Goal: Transaction & Acquisition: Purchase product/service

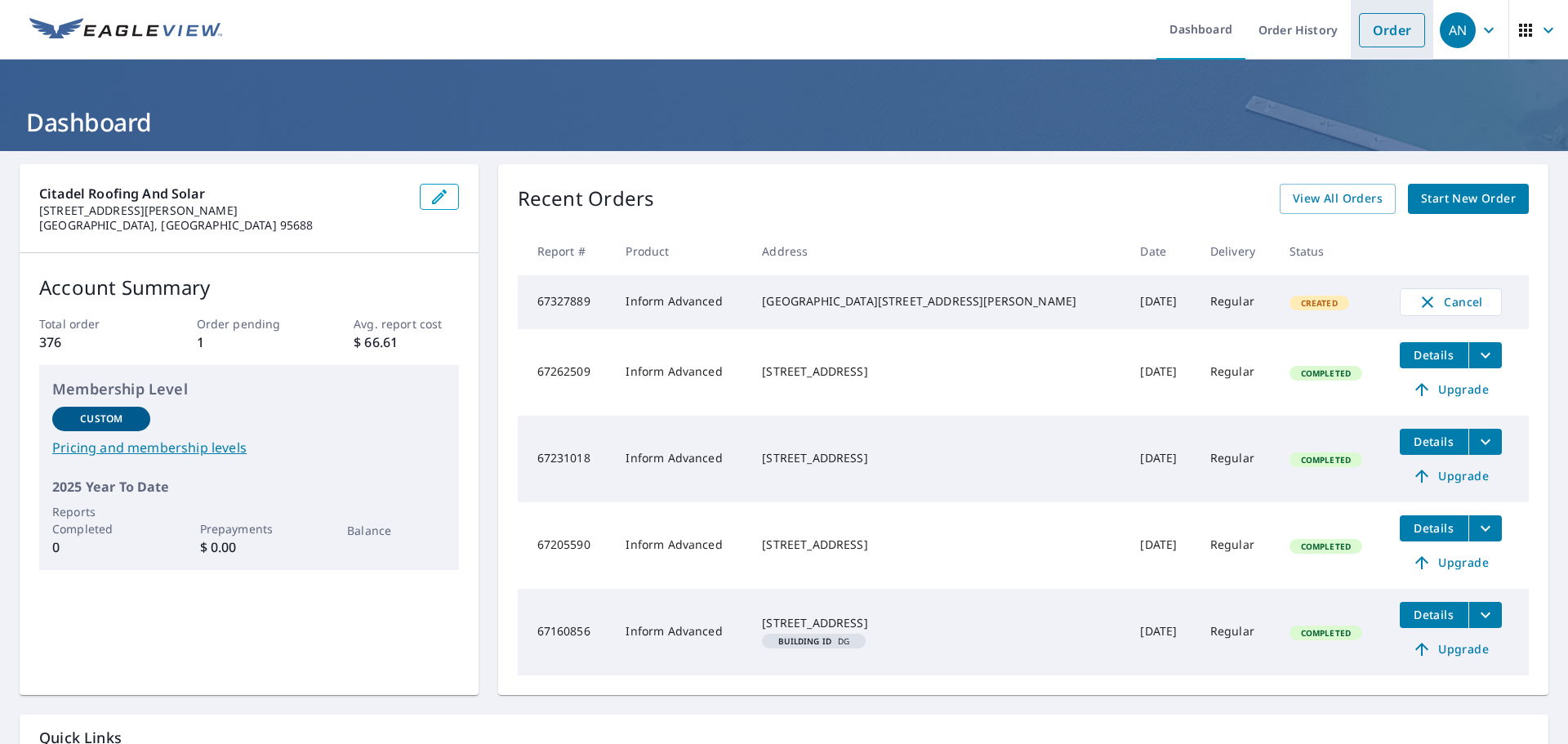
click at [1369, 32] on link "Order" at bounding box center [1392, 30] width 66 height 34
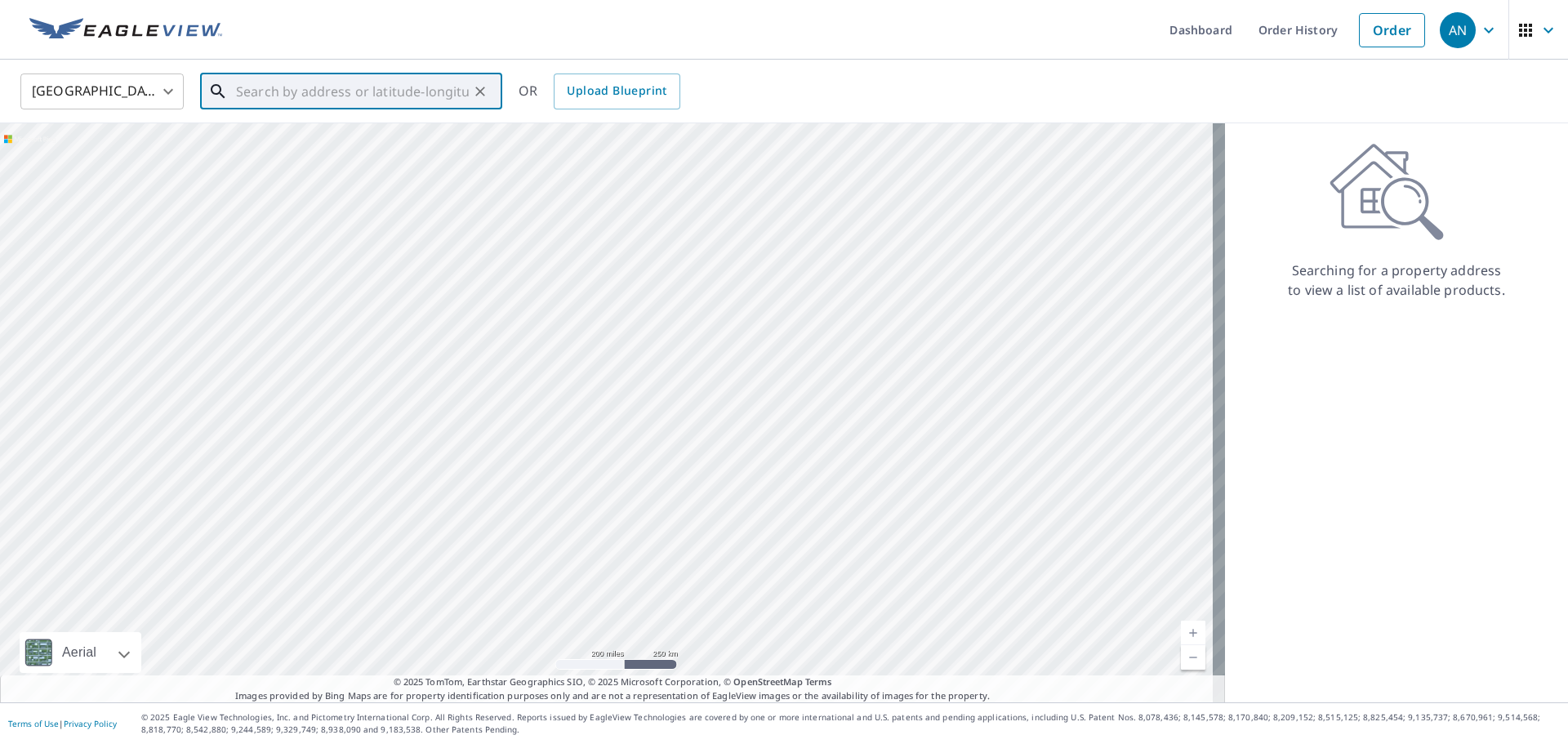
click at [347, 93] on input "text" at bounding box center [352, 91] width 233 height 45
paste input "[STREET_ADDRESS][PERSON_NAME][PERSON_NAME]"
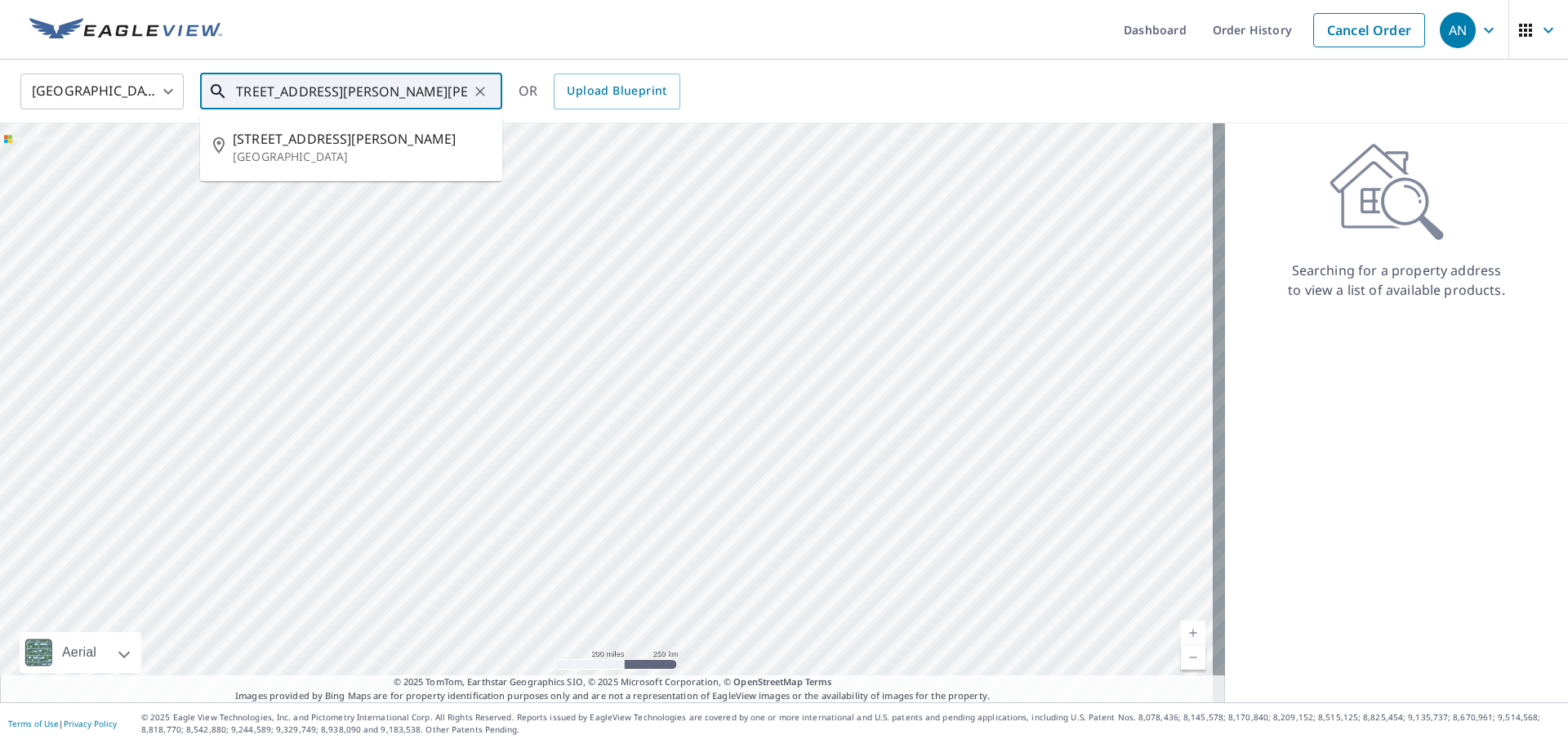
type input "[STREET_ADDRESS][PERSON_NAME][PERSON_NAME]"
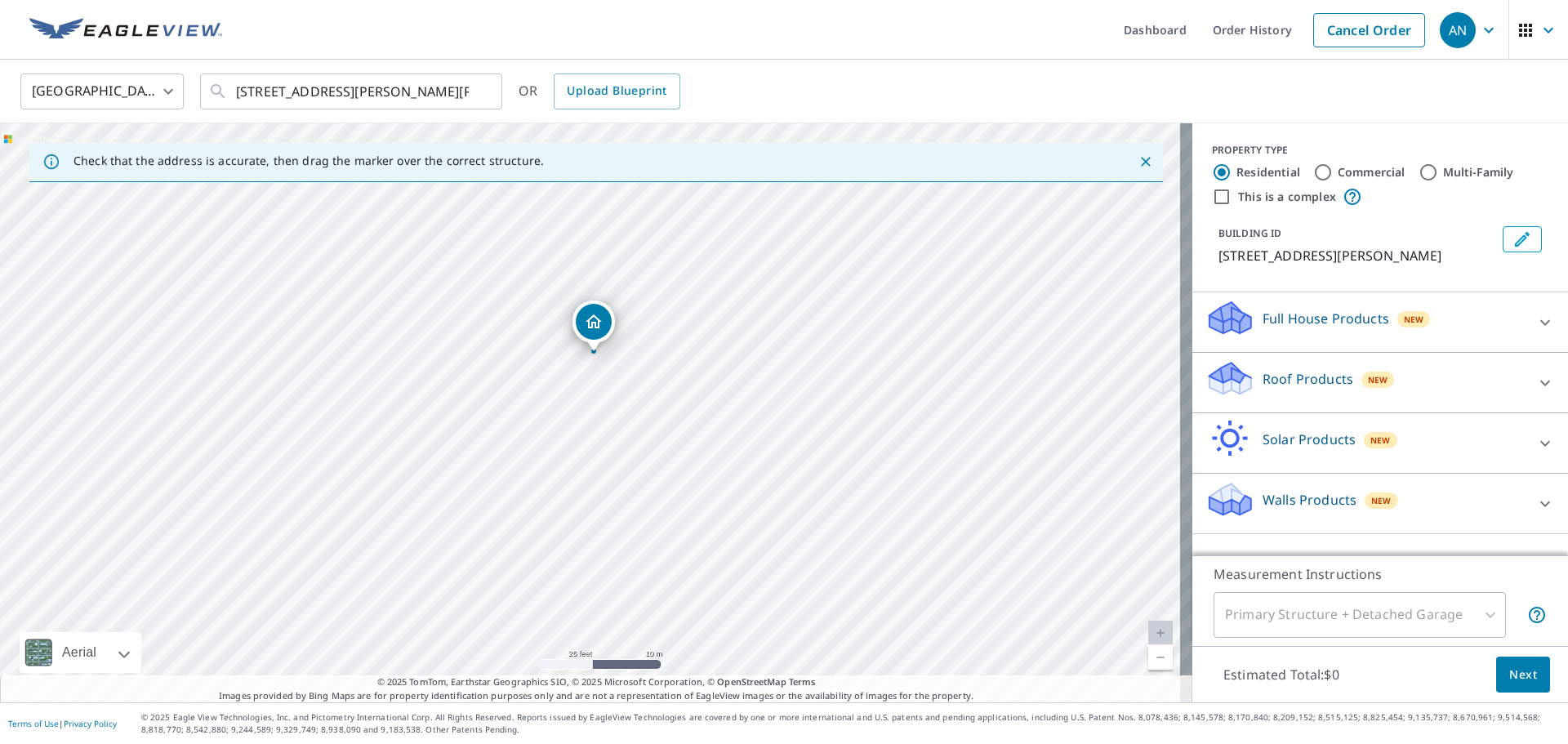
drag, startPoint x: 718, startPoint y: 553, endPoint x: 721, endPoint y: 505, distance: 48.1
click at [721, 505] on div "[STREET_ADDRESS][PERSON_NAME][PERSON_NAME]" at bounding box center [596, 412] width 1192 height 579
click at [1287, 429] on p "Solar Products" at bounding box center [1308, 439] width 93 height 20
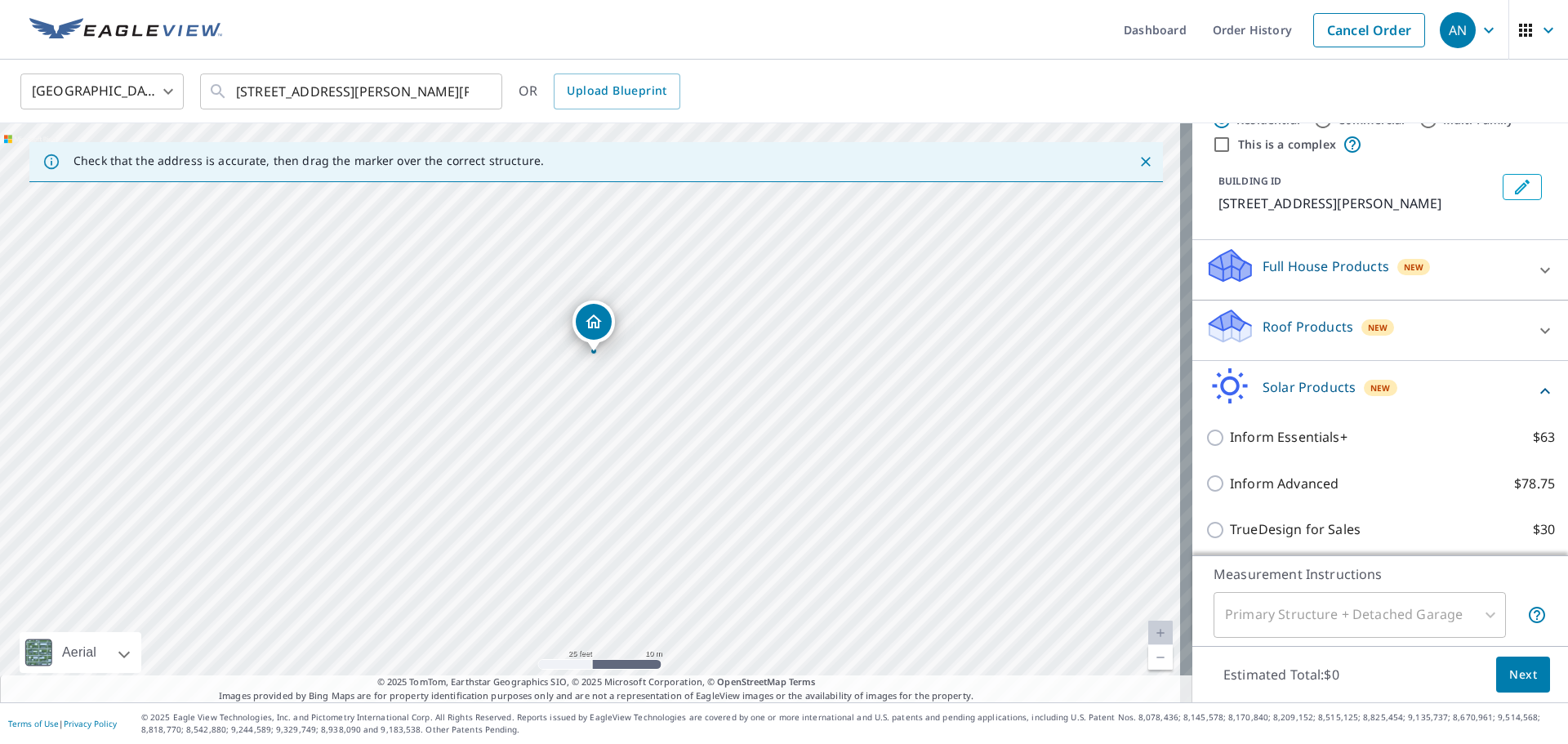
scroll to position [82, 0]
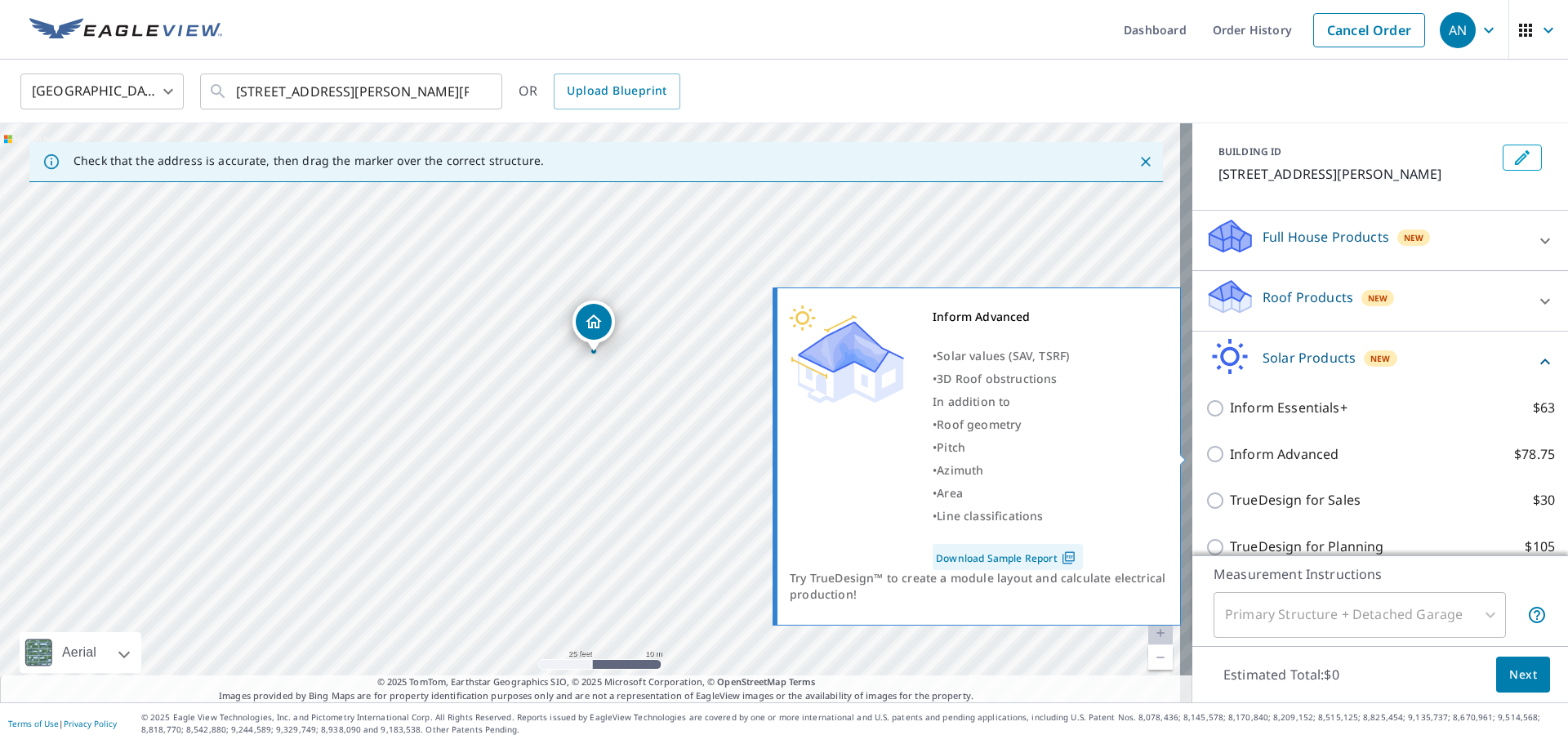
click at [1307, 456] on p "Inform Advanced" at bounding box center [1284, 455] width 109 height 21
click at [1230, 456] on input "Inform Advanced $78.75" at bounding box center [1217, 454] width 25 height 20
checkbox input "true"
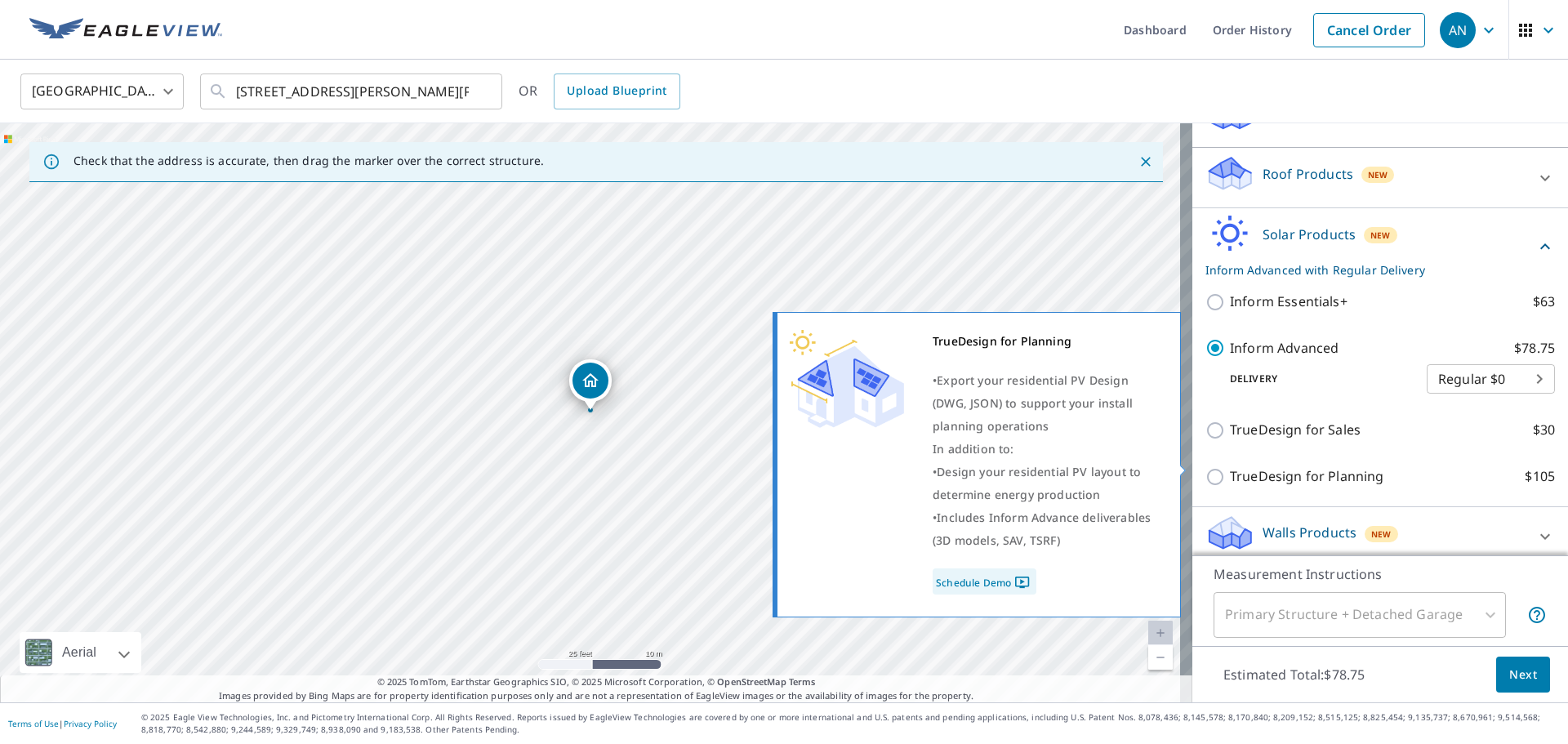
scroll to position [217, 0]
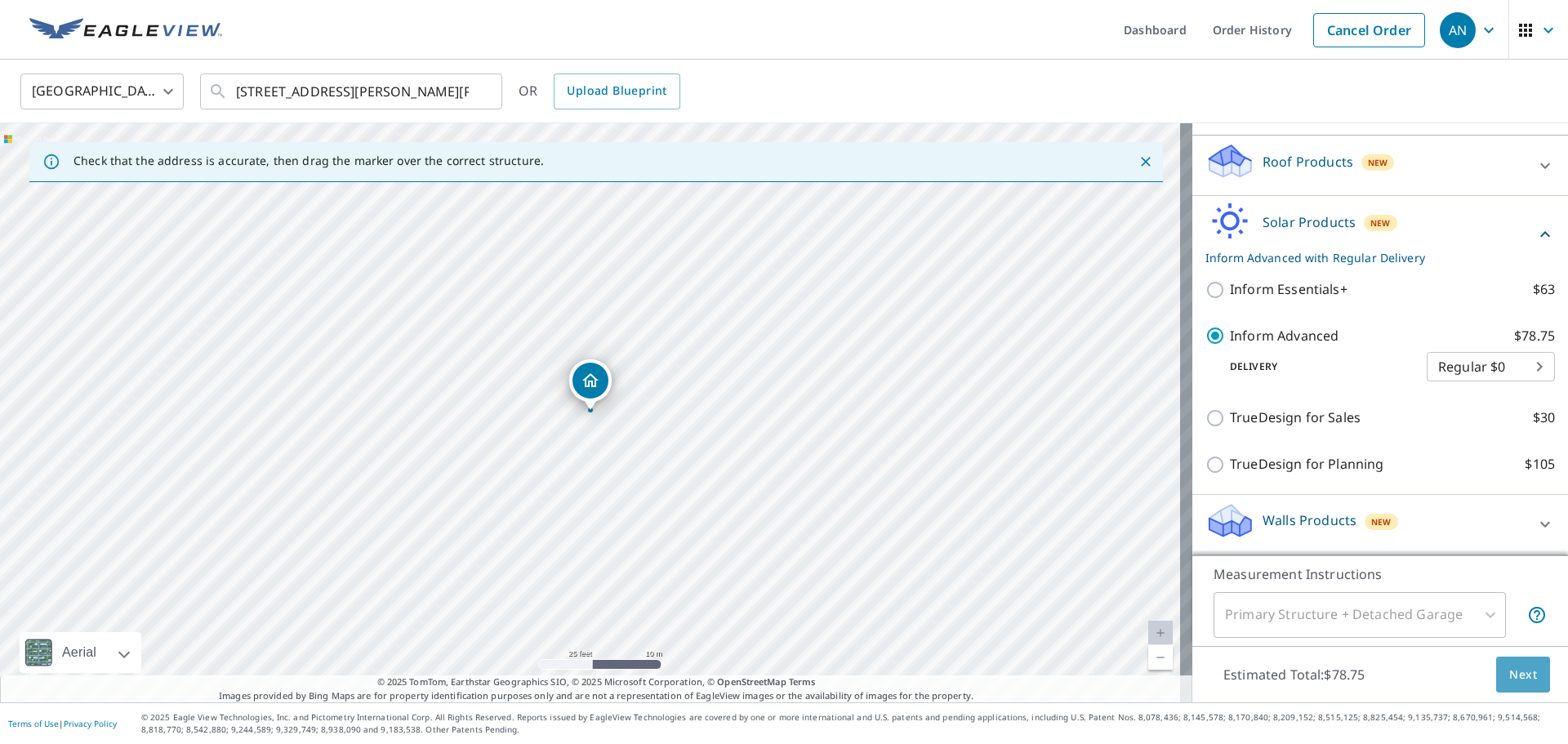
click at [1517, 679] on span "Next" at bounding box center [1523, 676] width 27 height 21
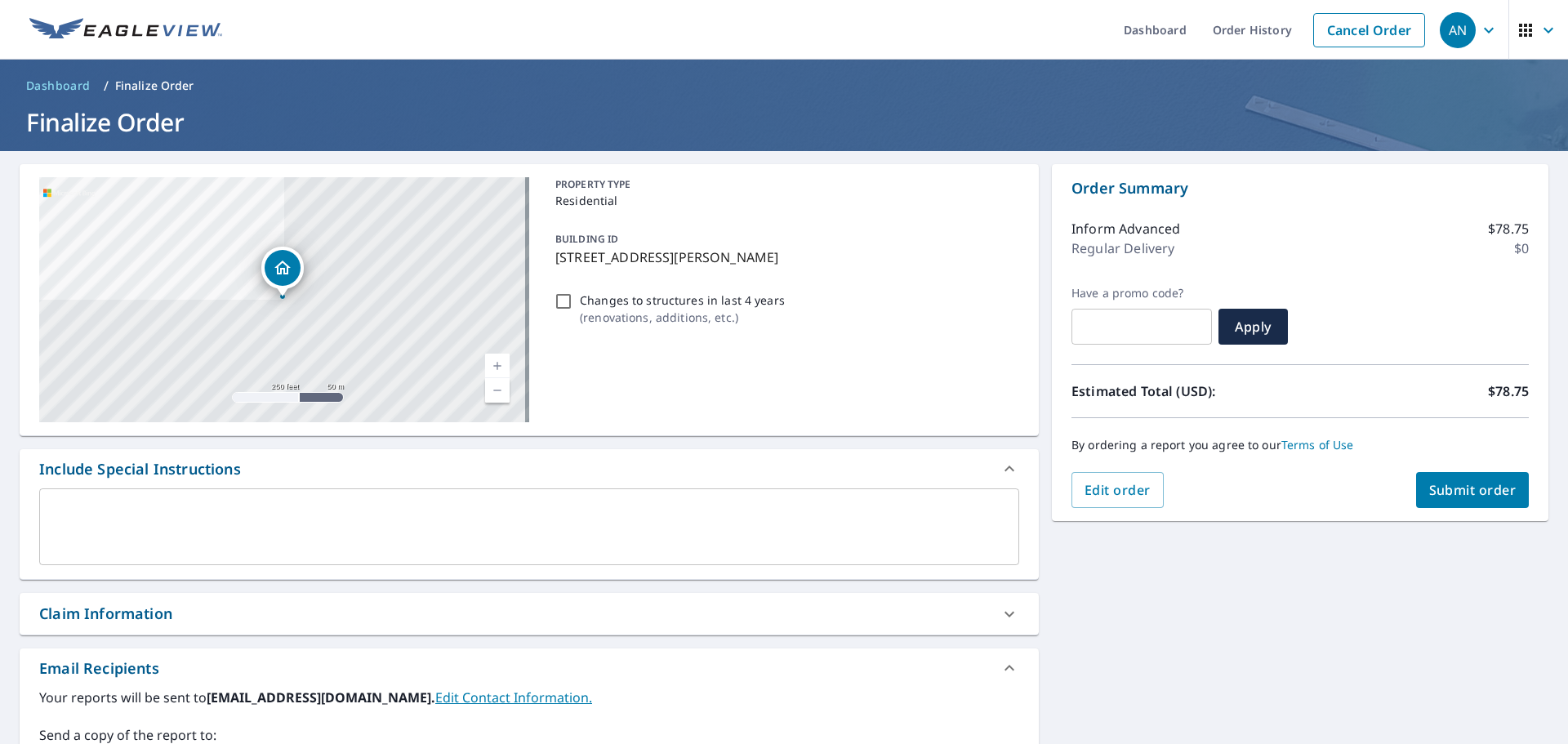
click at [604, 299] on p "Changes to structures in last 4 years" at bounding box center [682, 300] width 205 height 17
click at [573, 299] on input "Changes to structures in last 4 years ( renovations, additions, etc. )" at bounding box center [563, 301] width 20 height 20
checkbox input "true"
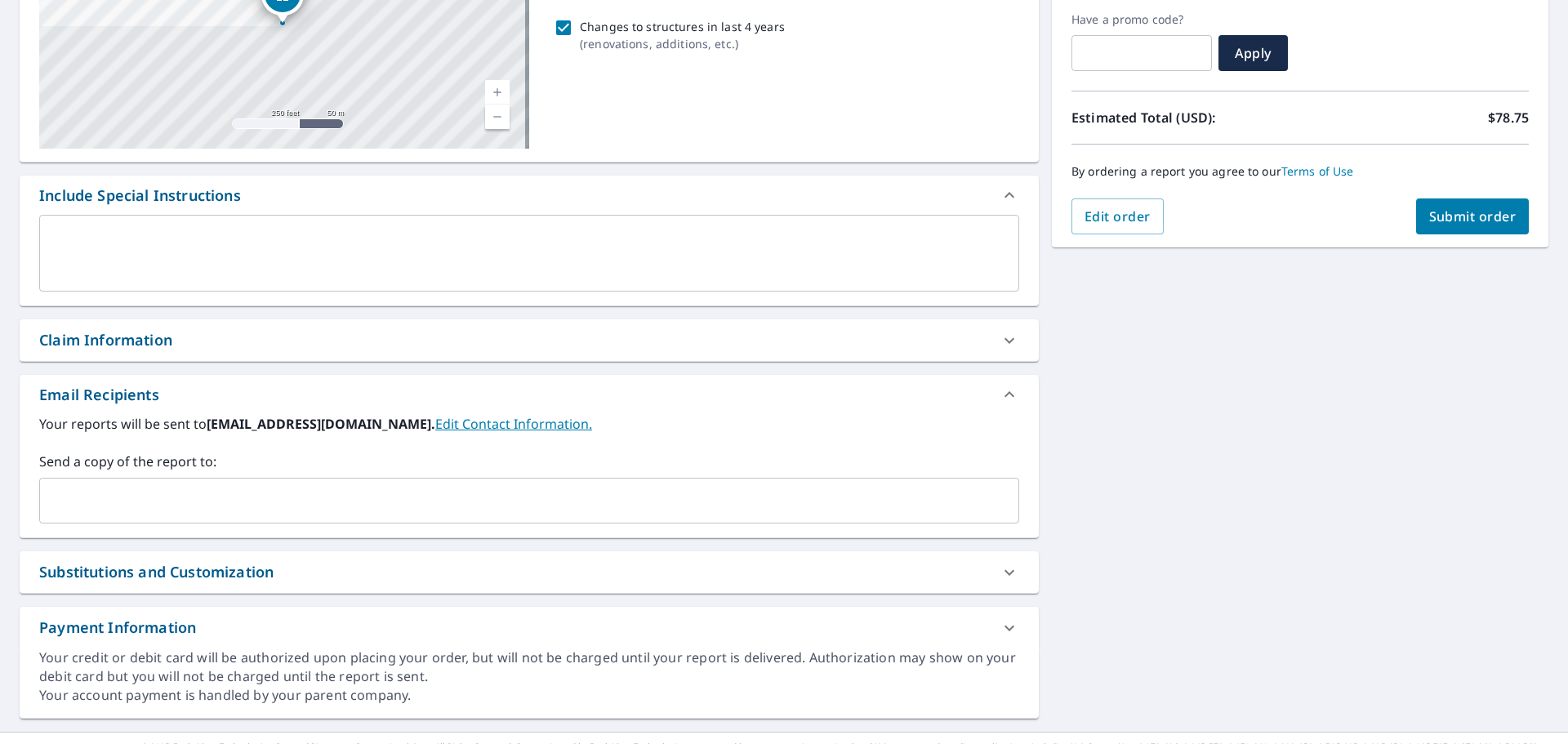
scroll to position [303, 0]
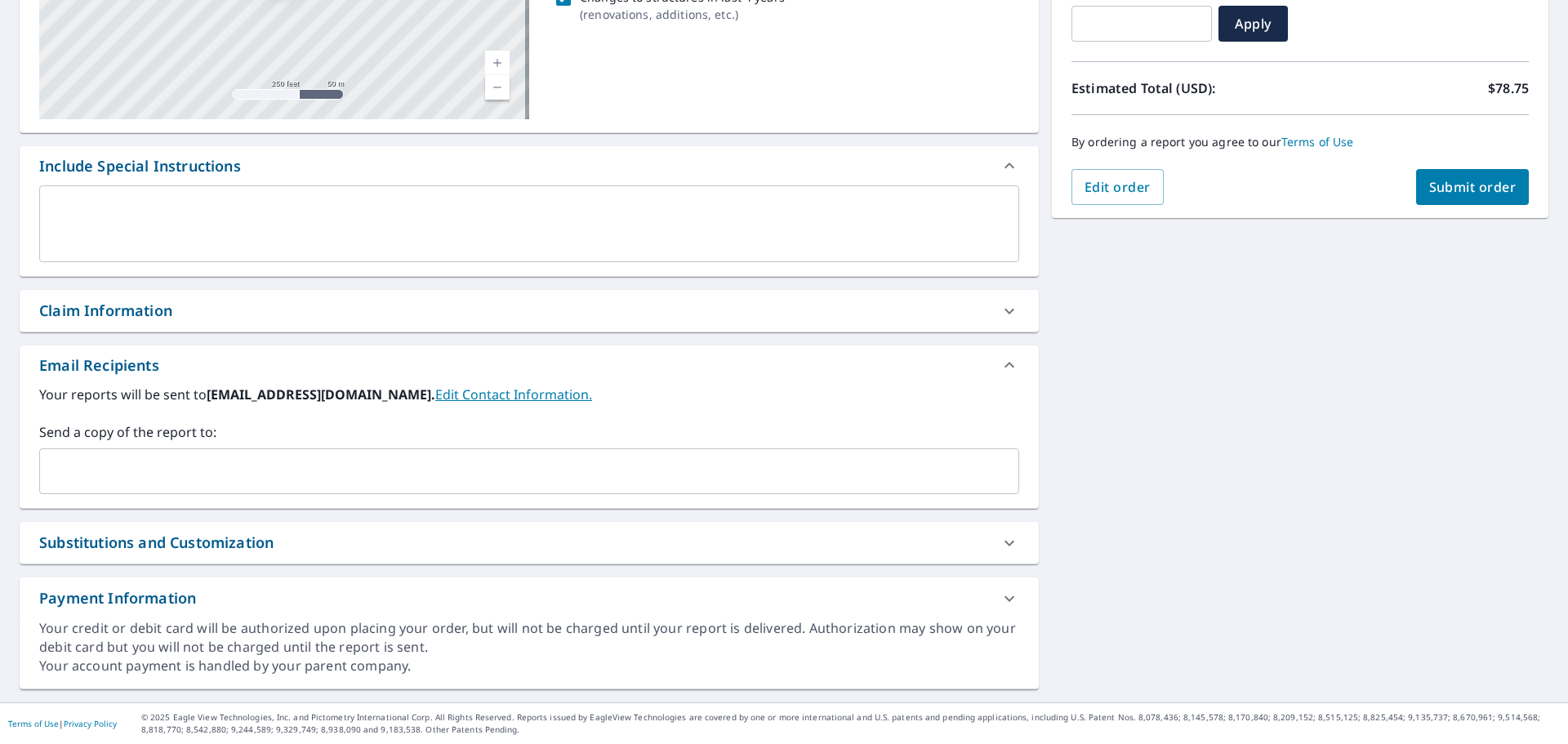
click at [347, 464] on input "text" at bounding box center [516, 471] width 941 height 31
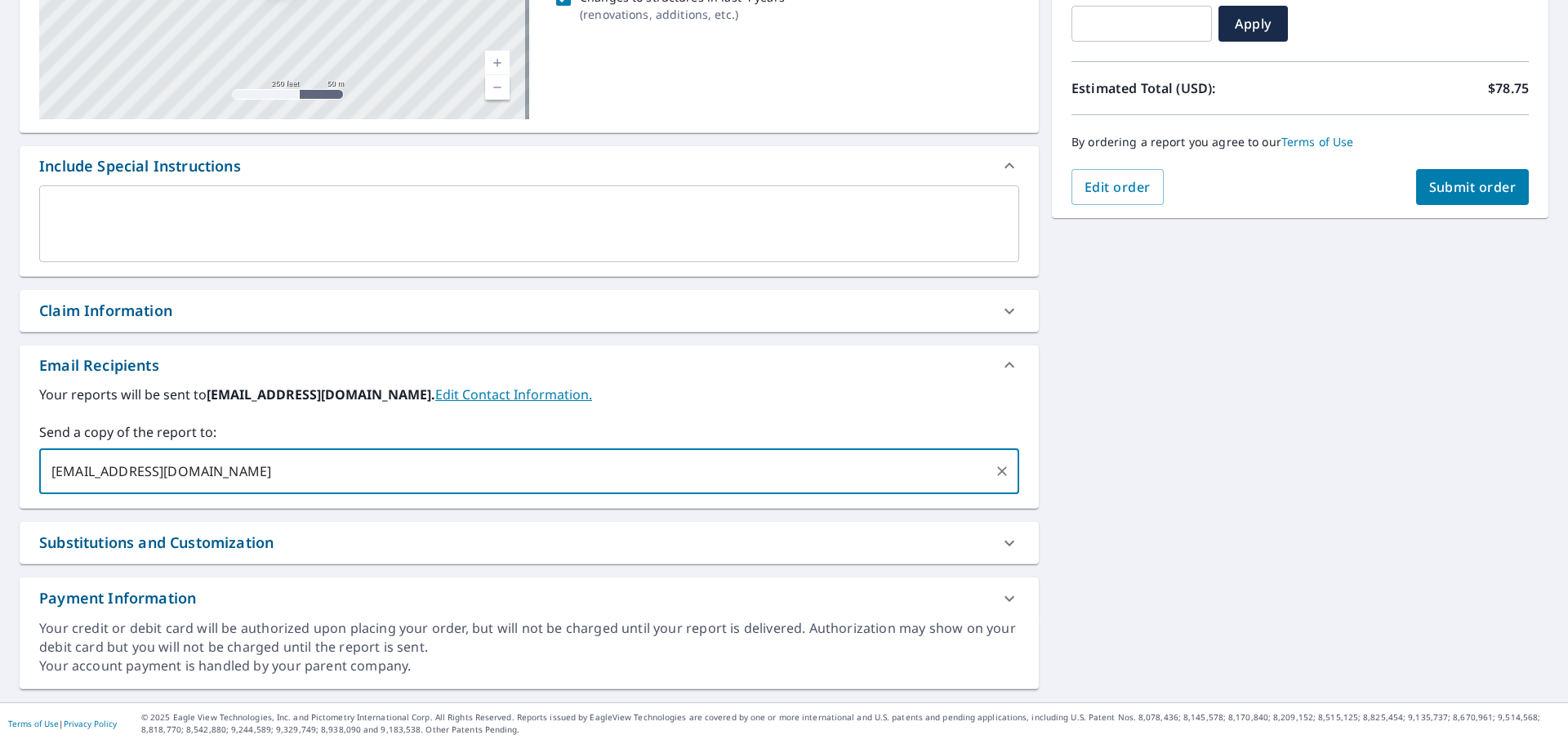
type input "[EMAIL_ADDRESS][DOMAIN_NAME]"
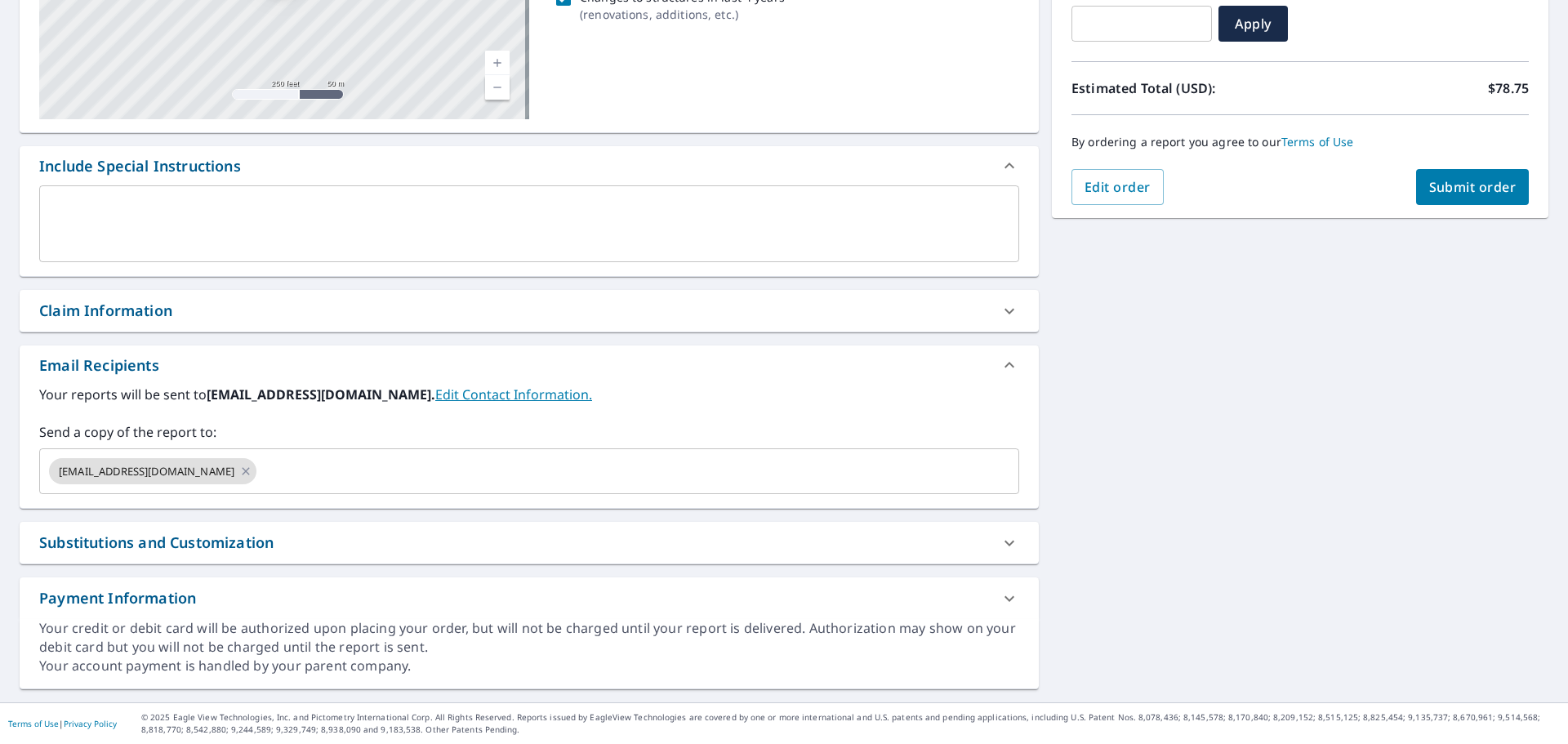
click at [194, 199] on div "x ​" at bounding box center [529, 224] width 980 height 77
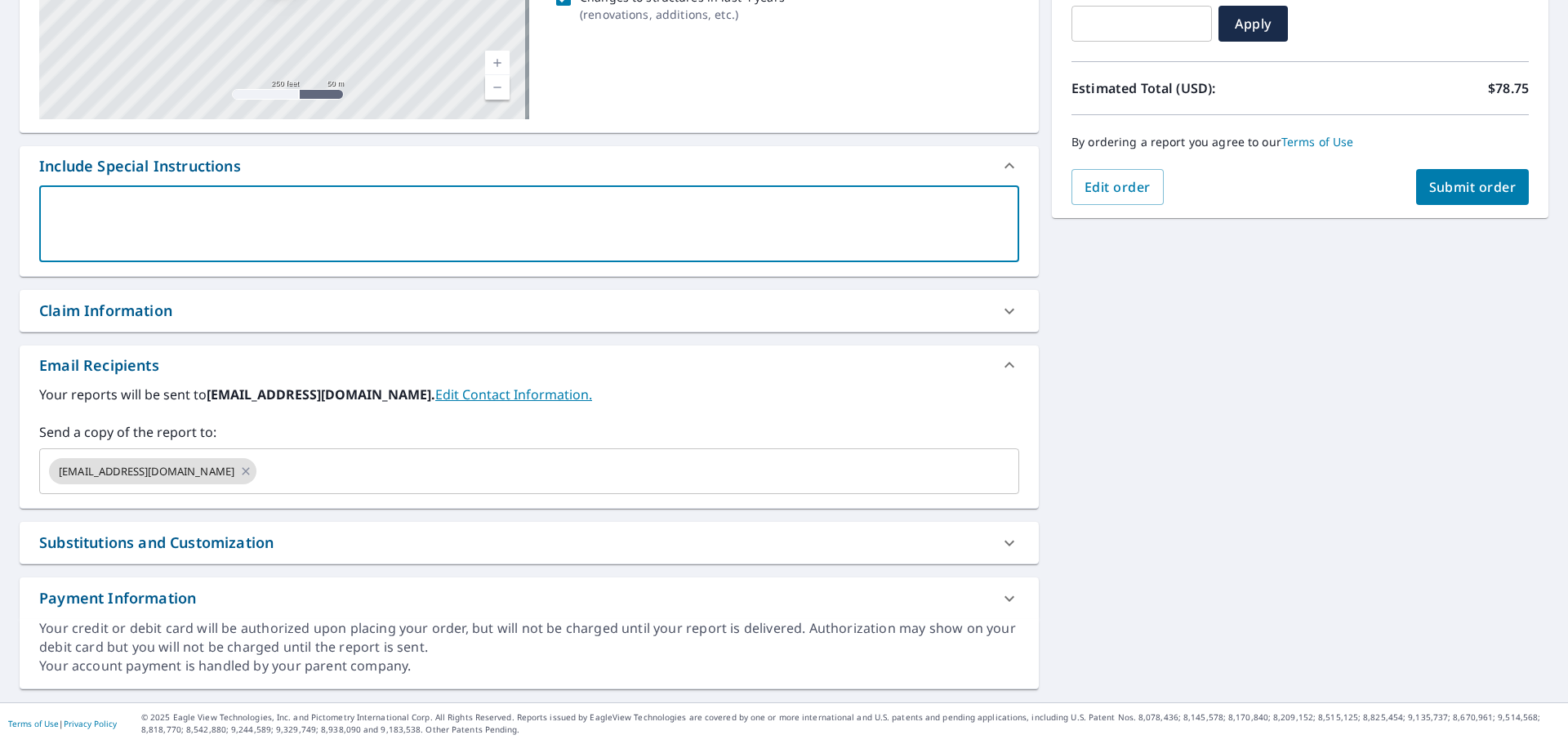
type textarea "T"
type textarea "x"
type textarea "Th"
type textarea "x"
type textarea "Thi"
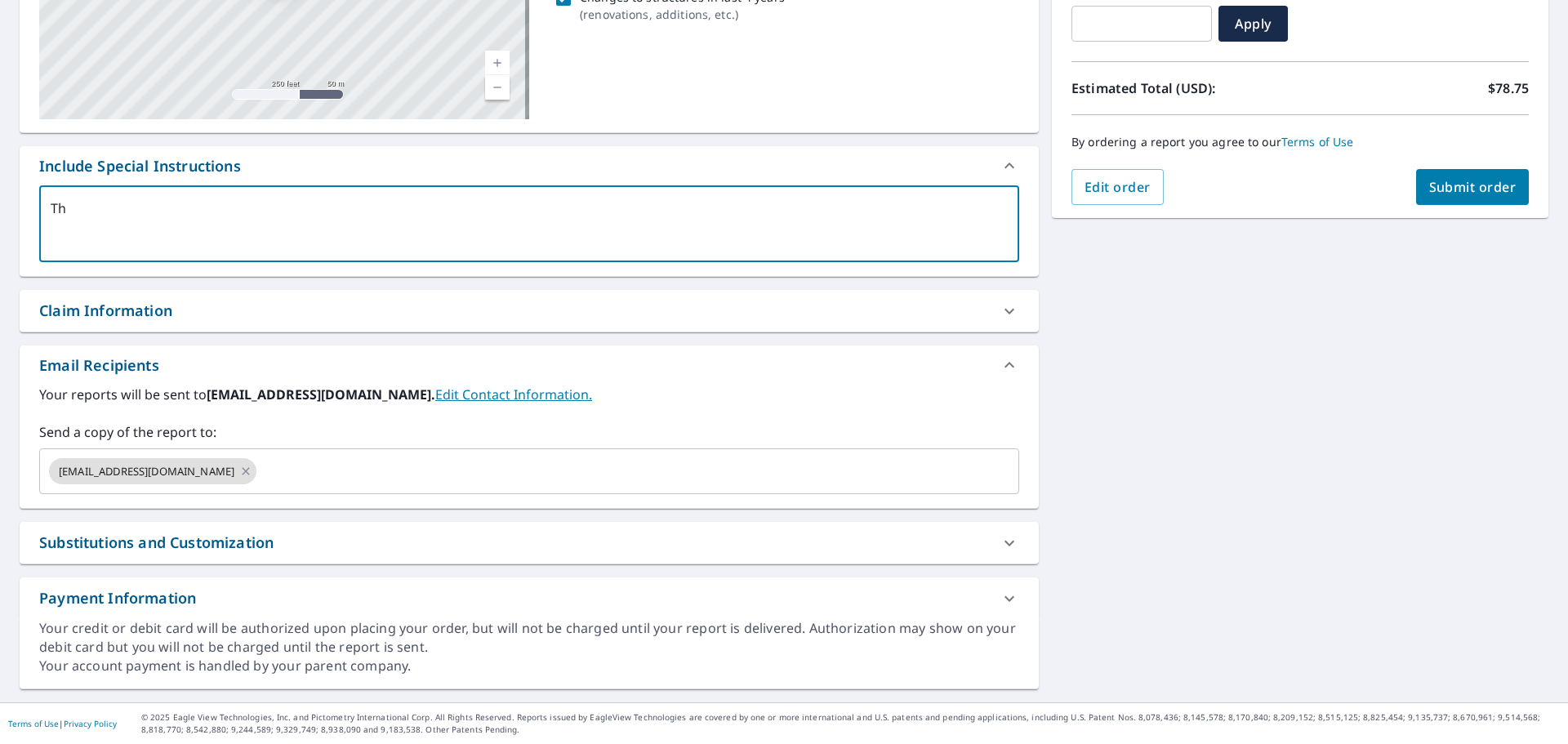
type textarea "x"
type textarea "This"
type textarea "x"
type textarea "This"
type textarea "x"
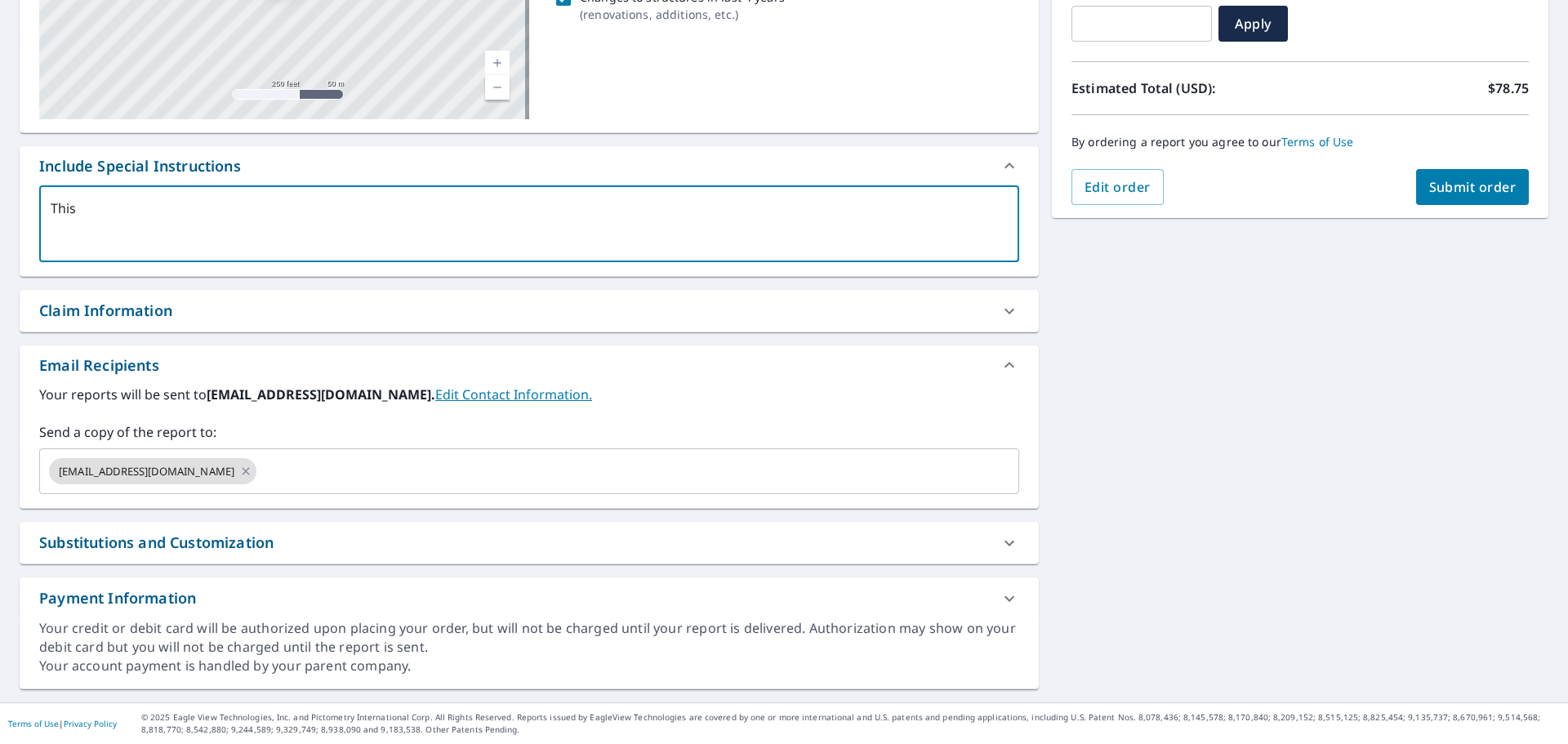
type textarea "This h"
type textarea "x"
type textarea "This ho"
type textarea "x"
type textarea "This hou"
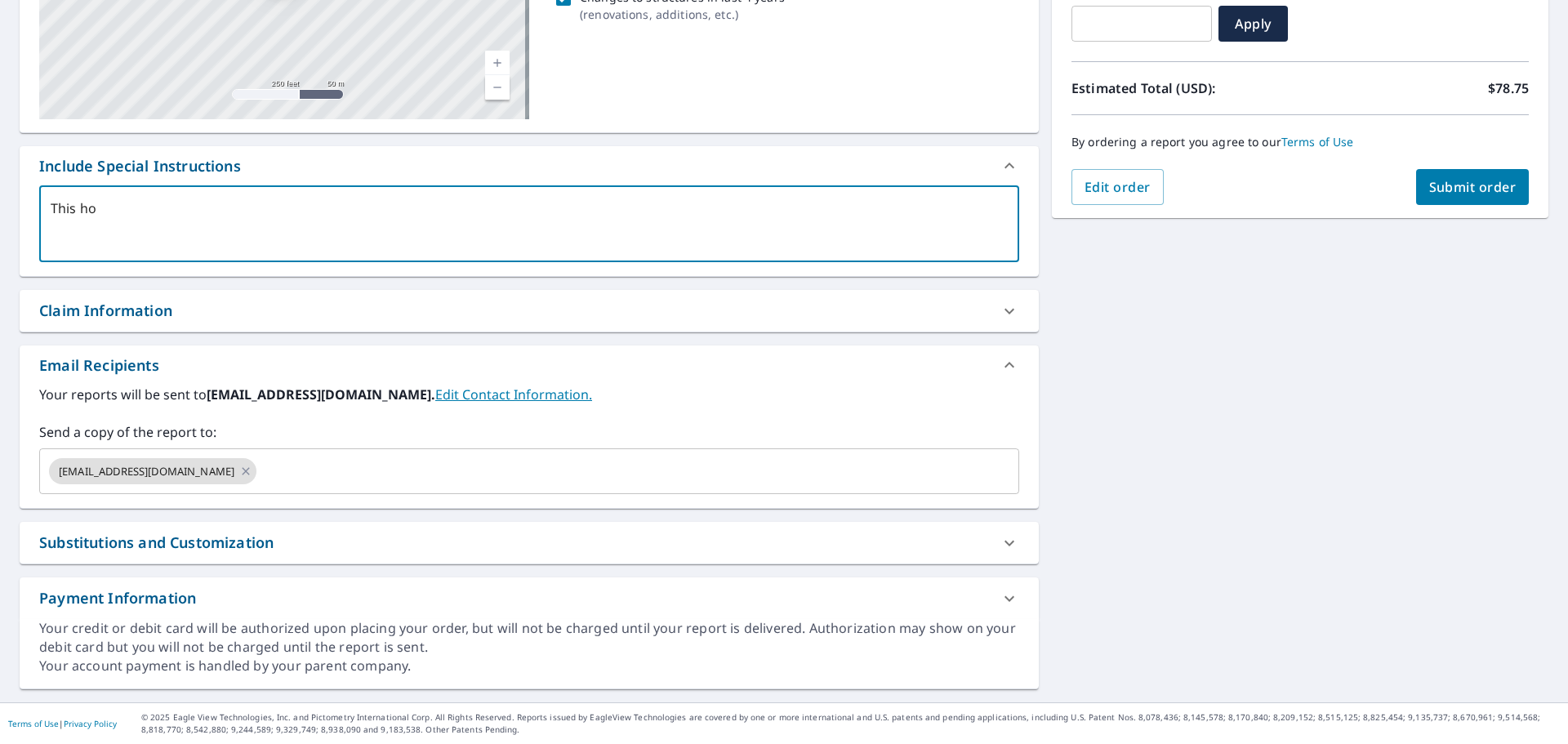
type textarea "x"
type textarea "This hous"
type textarea "x"
type textarea "This house"
type textarea "x"
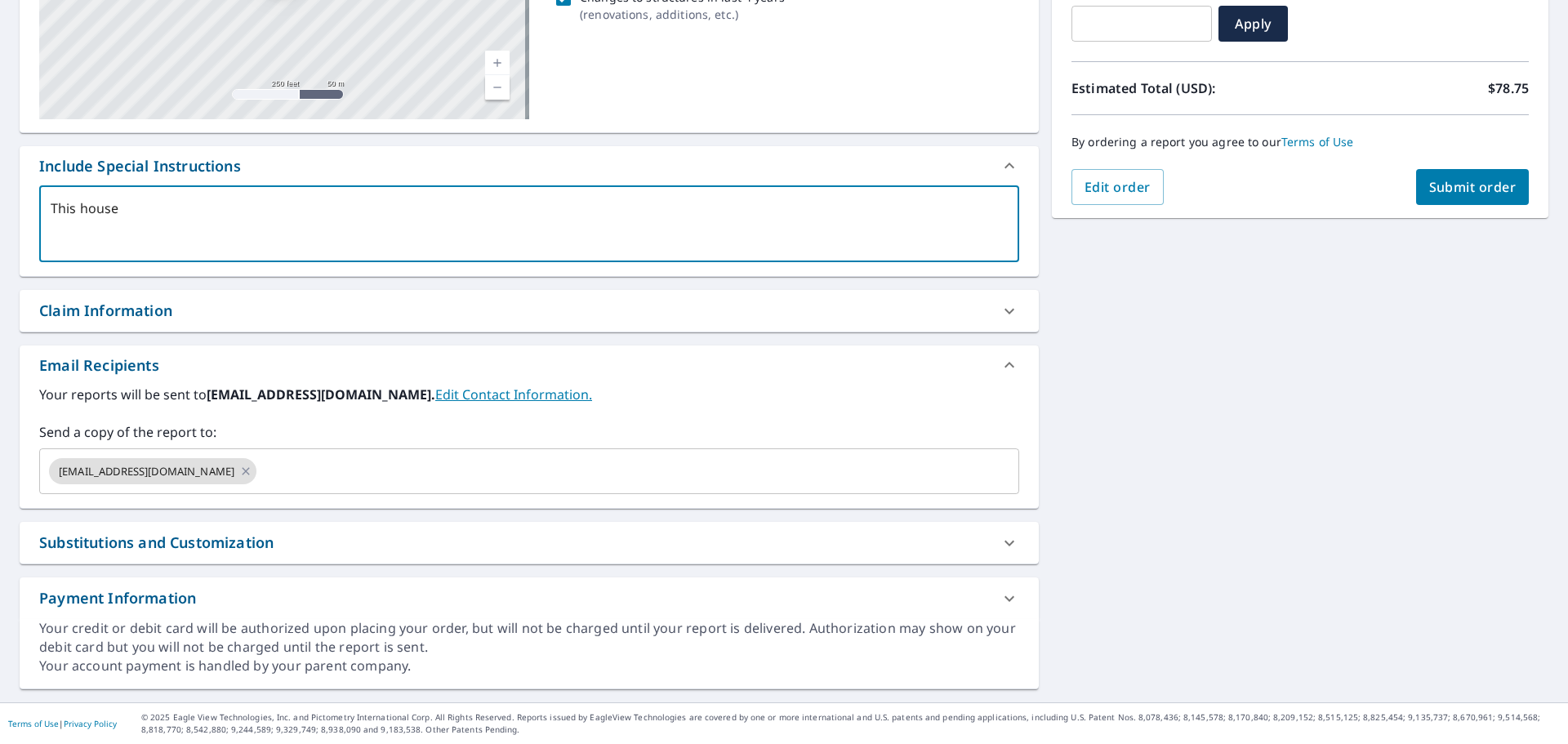
type textarea "This house"
type textarea "x"
type textarea "This house h"
type textarea "x"
type textarea "This house ha"
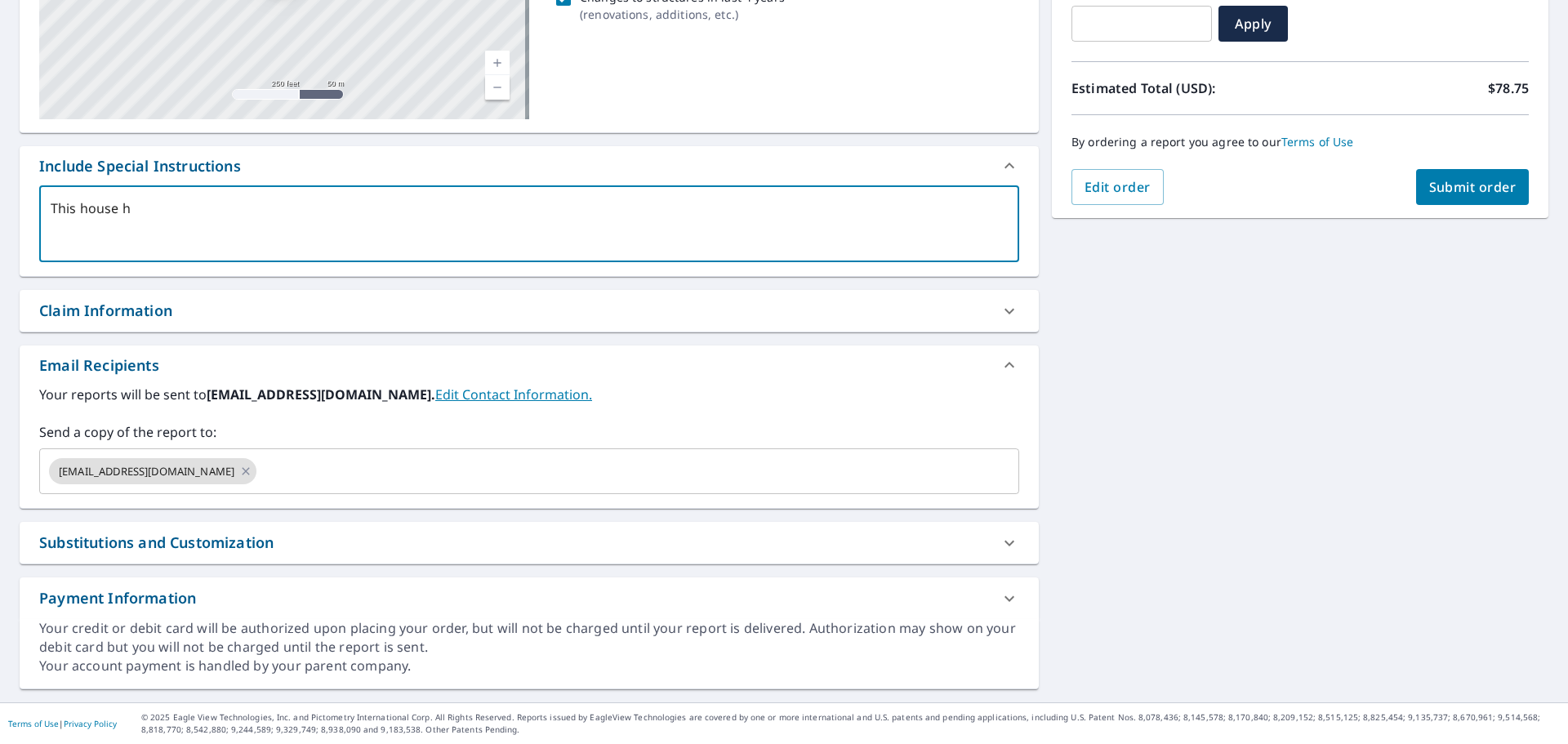
type textarea "x"
type textarea "This house has"
type textarea "x"
type textarea "This house has"
type textarea "x"
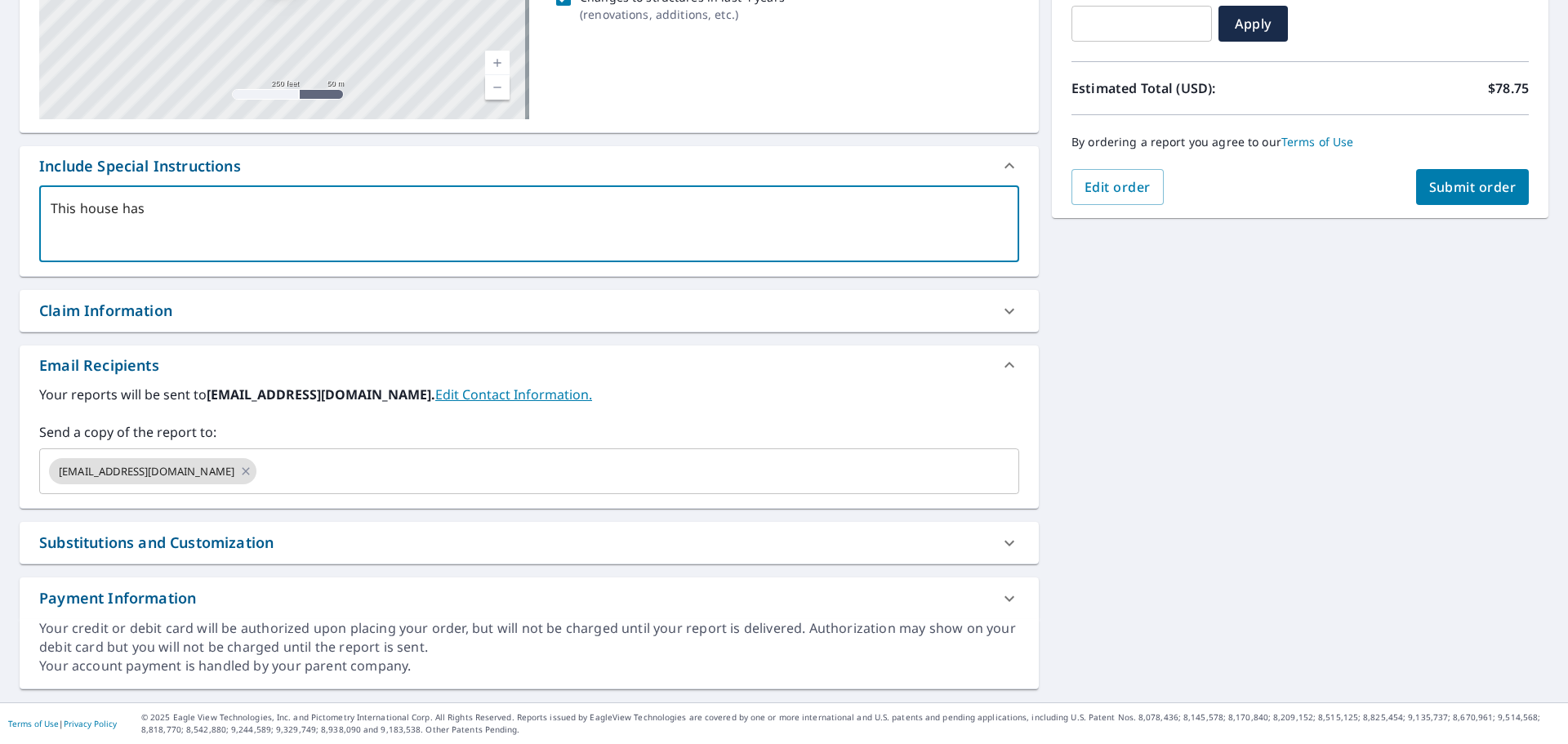
type textarea "This house has b"
type textarea "x"
type textarea "This house has be"
type textarea "x"
type textarea "This house has bee"
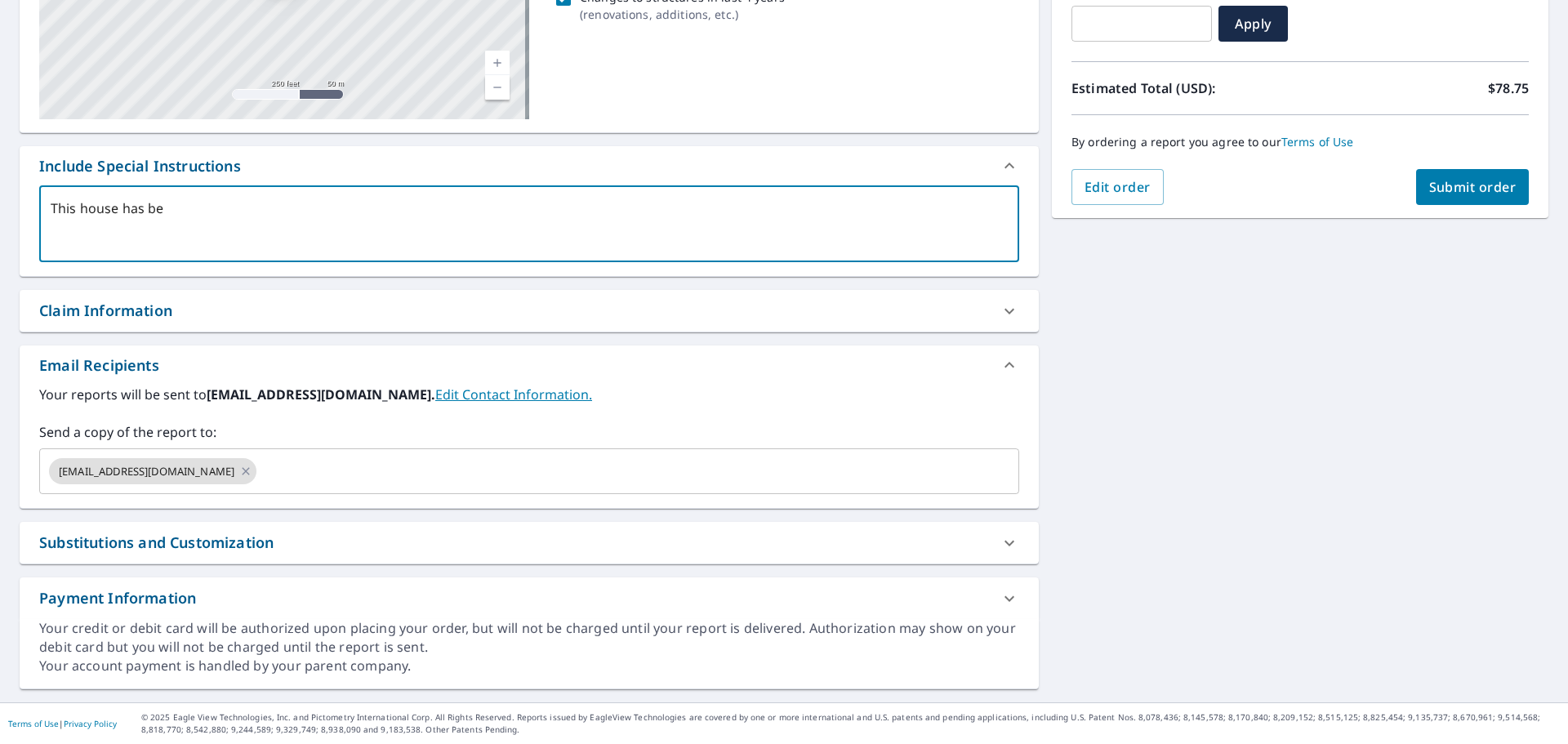
type textarea "x"
type textarea "This house has been"
type textarea "x"
type textarea "This house has been"
type textarea "x"
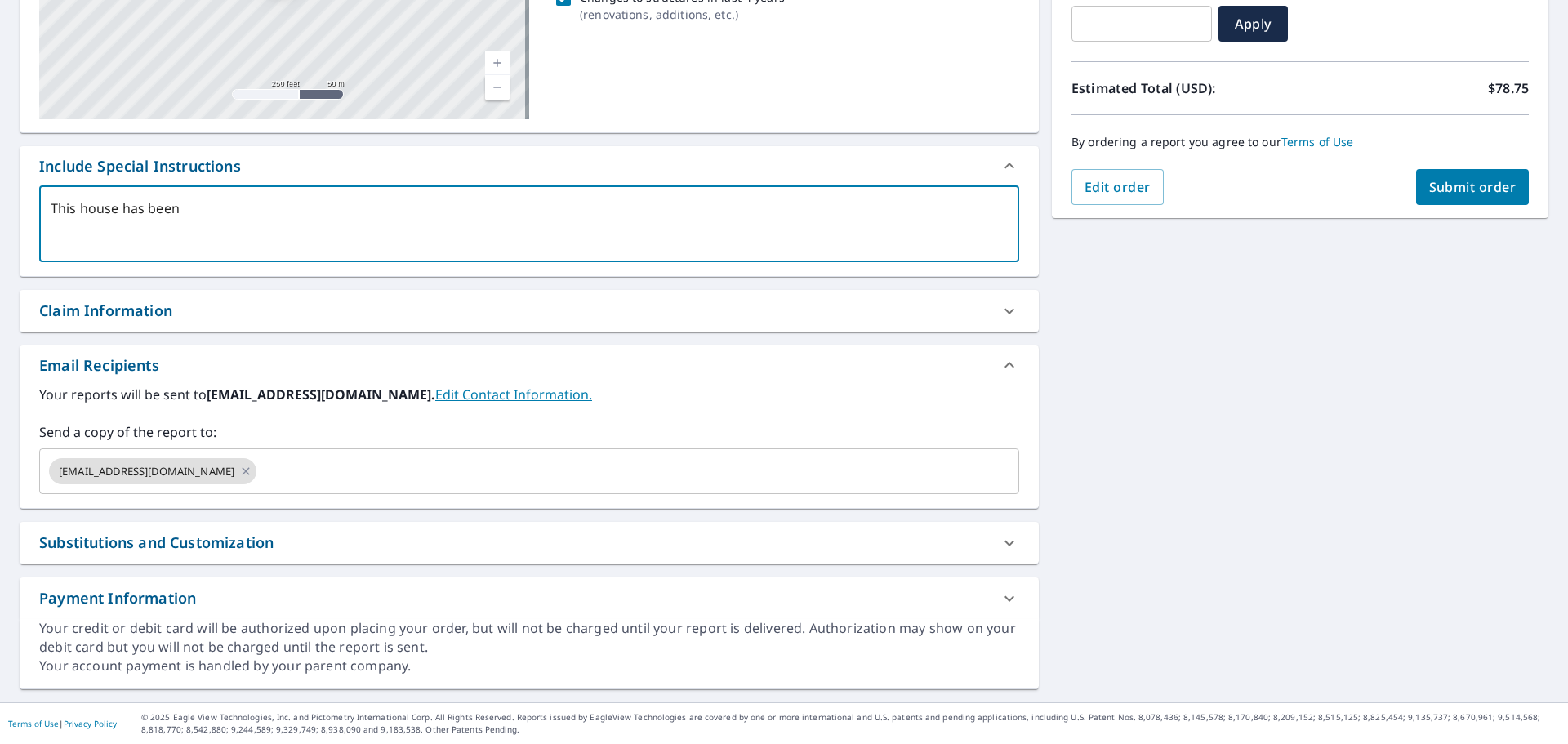
type textarea "This house has been r"
type textarea "x"
type textarea "This house has been re"
type textarea "x"
type textarea "This house has been rem"
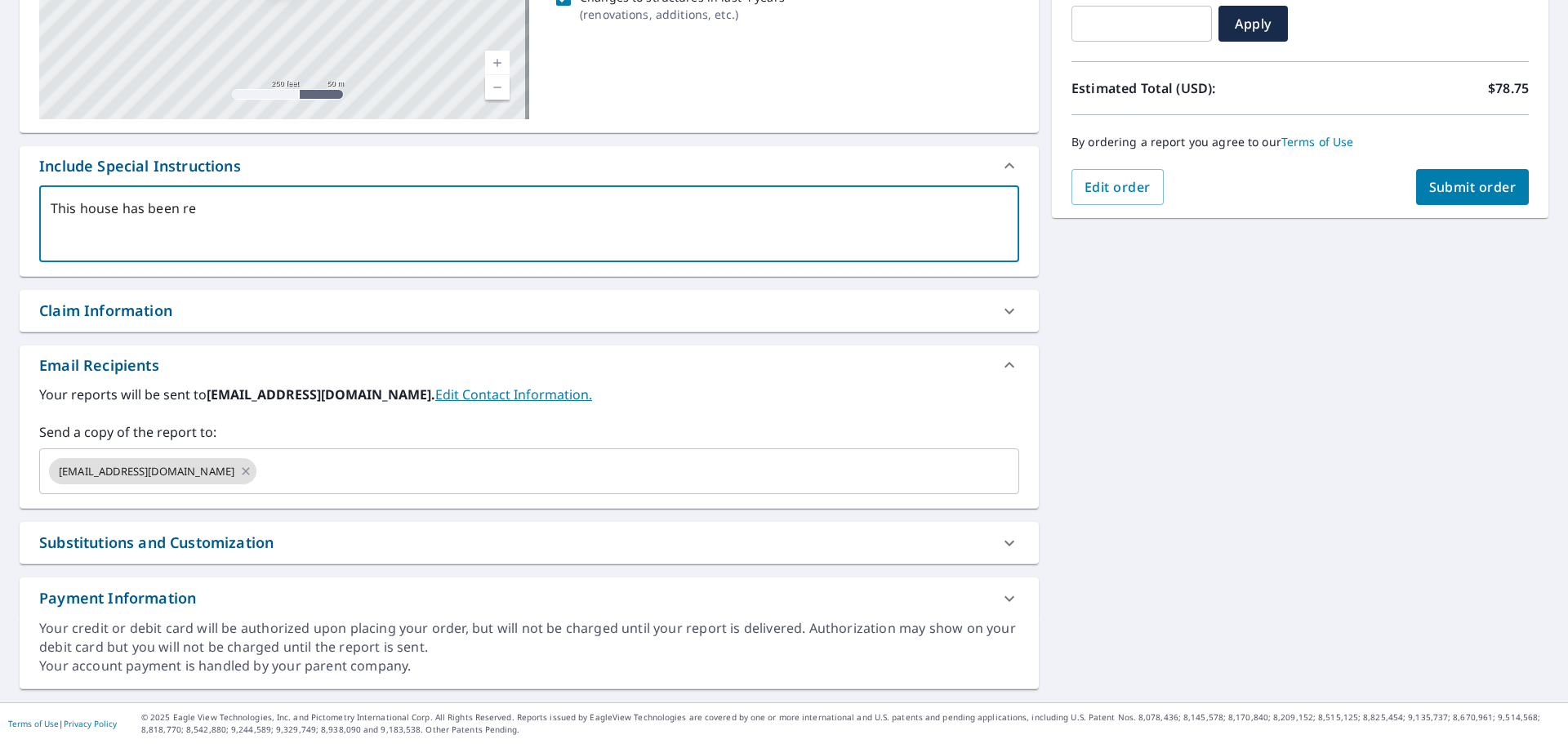
type textarea "x"
type textarea "This house has been remo"
type textarea "x"
type textarea "This house has been remod"
type textarea "x"
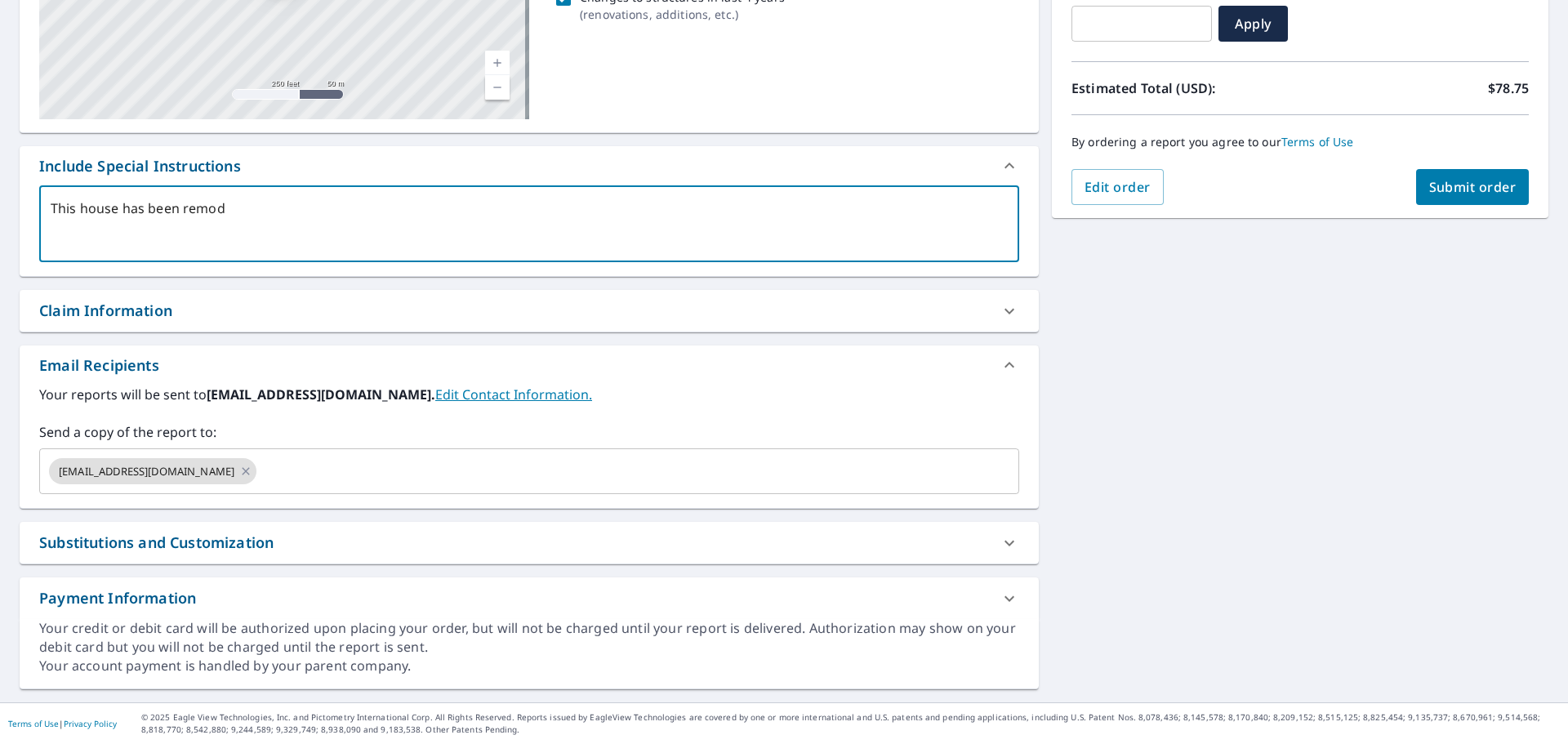
type textarea "This house has been remode"
type textarea "x"
type textarea "This house has been remodel"
type textarea "x"
type textarea "This house has been remodele"
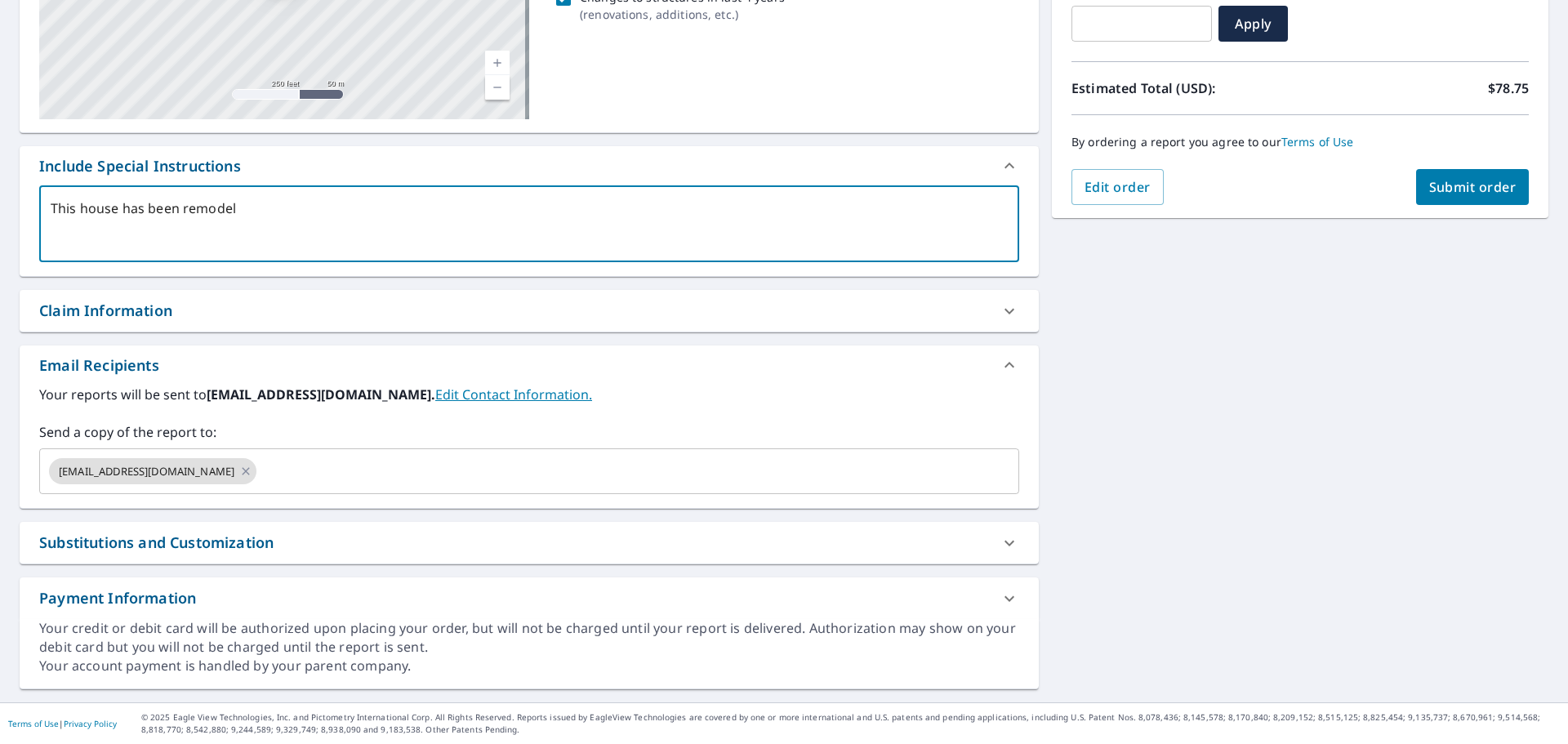
type textarea "x"
type textarea "This house has been remodeled"
type textarea "x"
type textarea "This house has been remodeled"
type textarea "x"
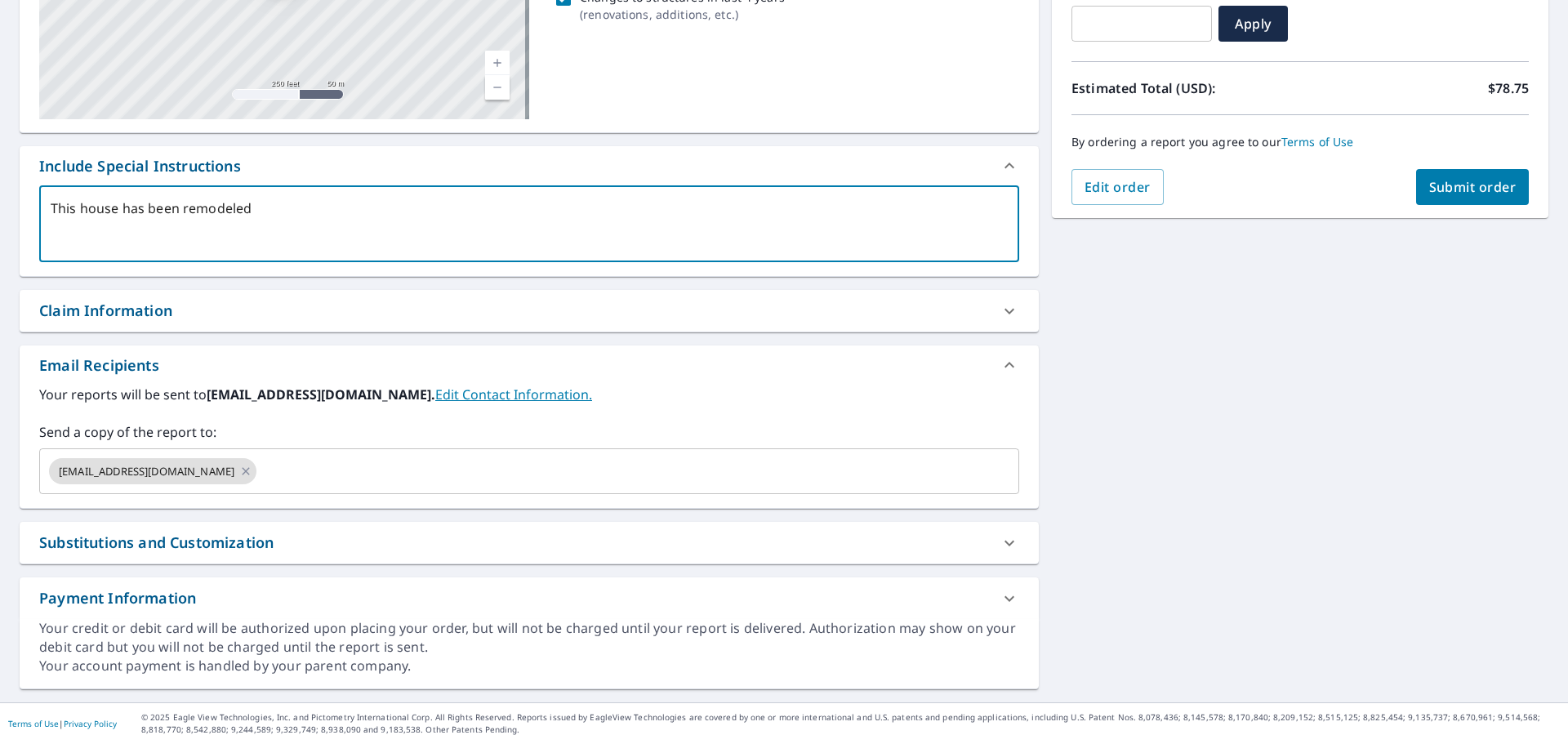
type textarea "This house has been remodeled r"
type textarea "x"
type textarea "This house has been remodeled re"
type textarea "x"
type textarea "This house has been remodeled rec"
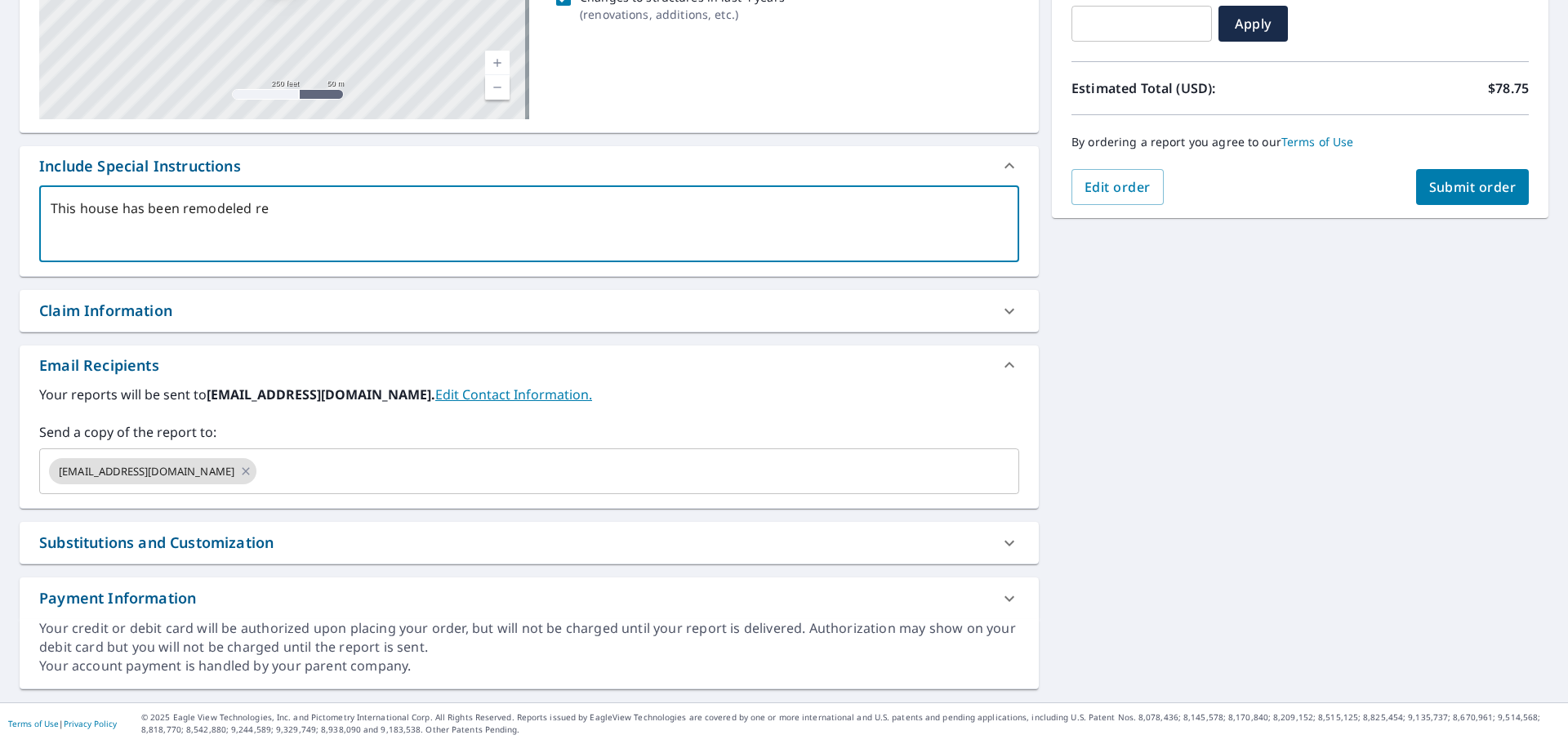
type textarea "x"
type textarea "This house has been remodeled rece"
type textarea "x"
type textarea "This house has been remodeled recen"
type textarea "x"
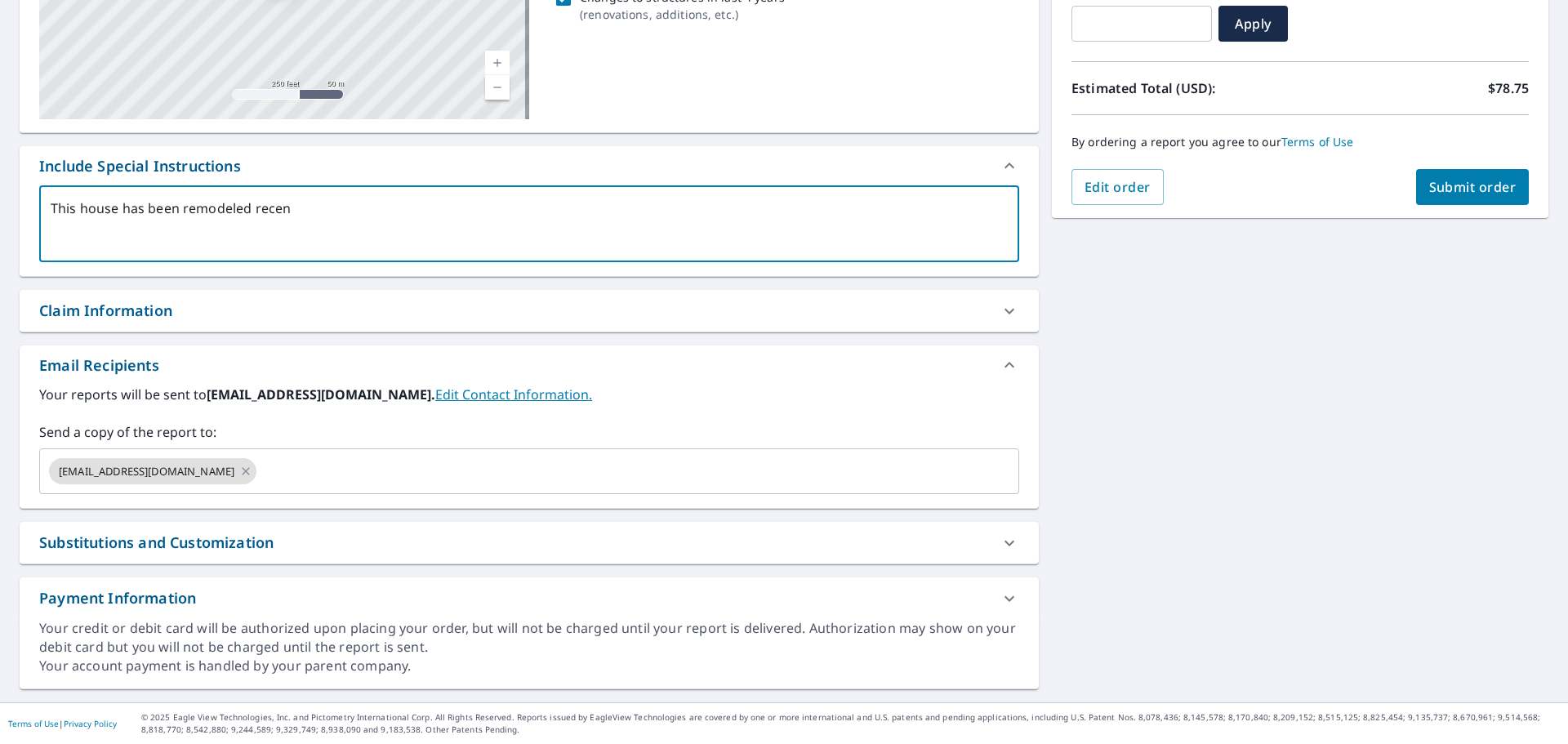
type textarea "This house has been remodeled recent"
type textarea "x"
type textarea "This house has been remodeled recentl"
type textarea "x"
type textarea "This house has been remodeled recently"
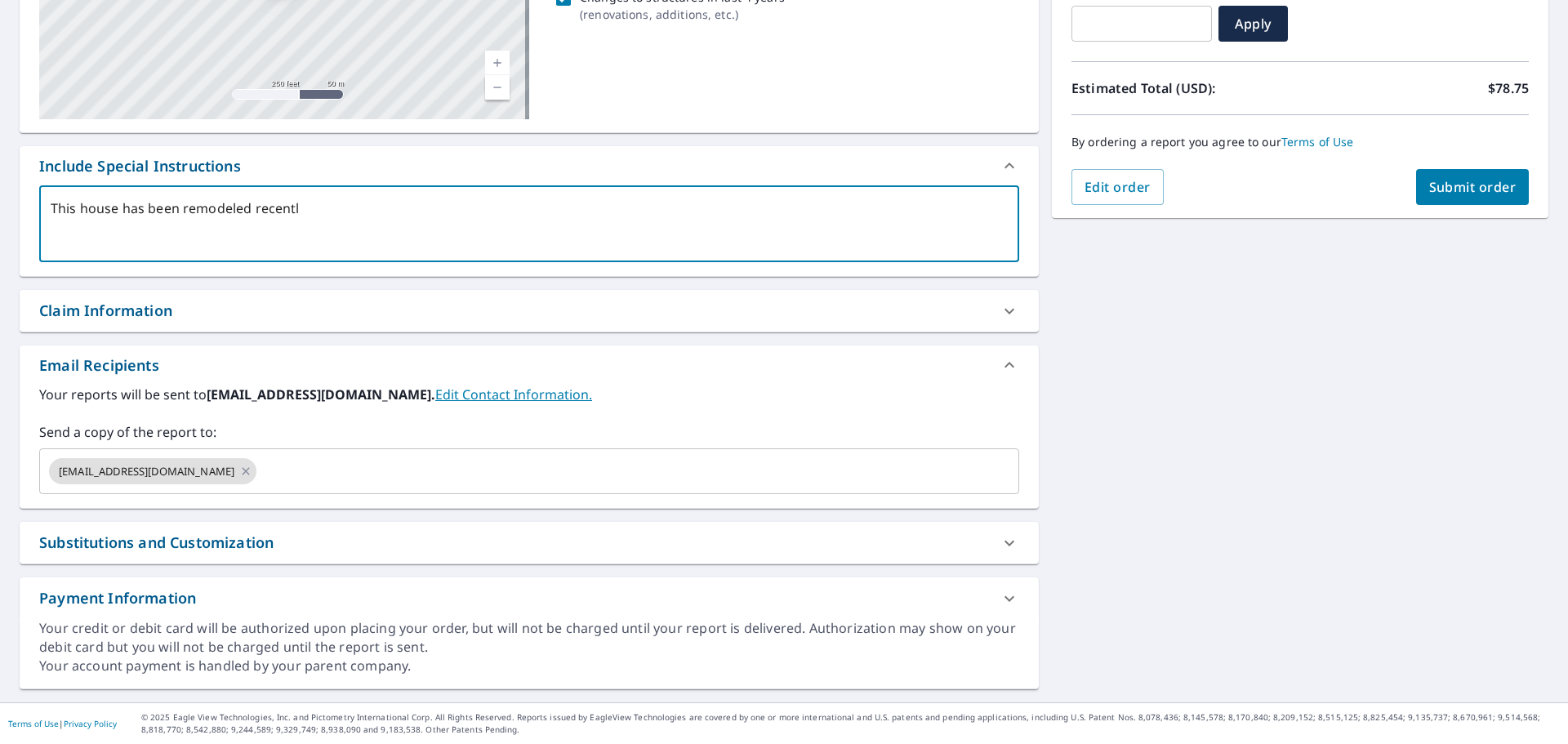
type textarea "x"
type textarea "This house has been remodeled recently."
type textarea "x"
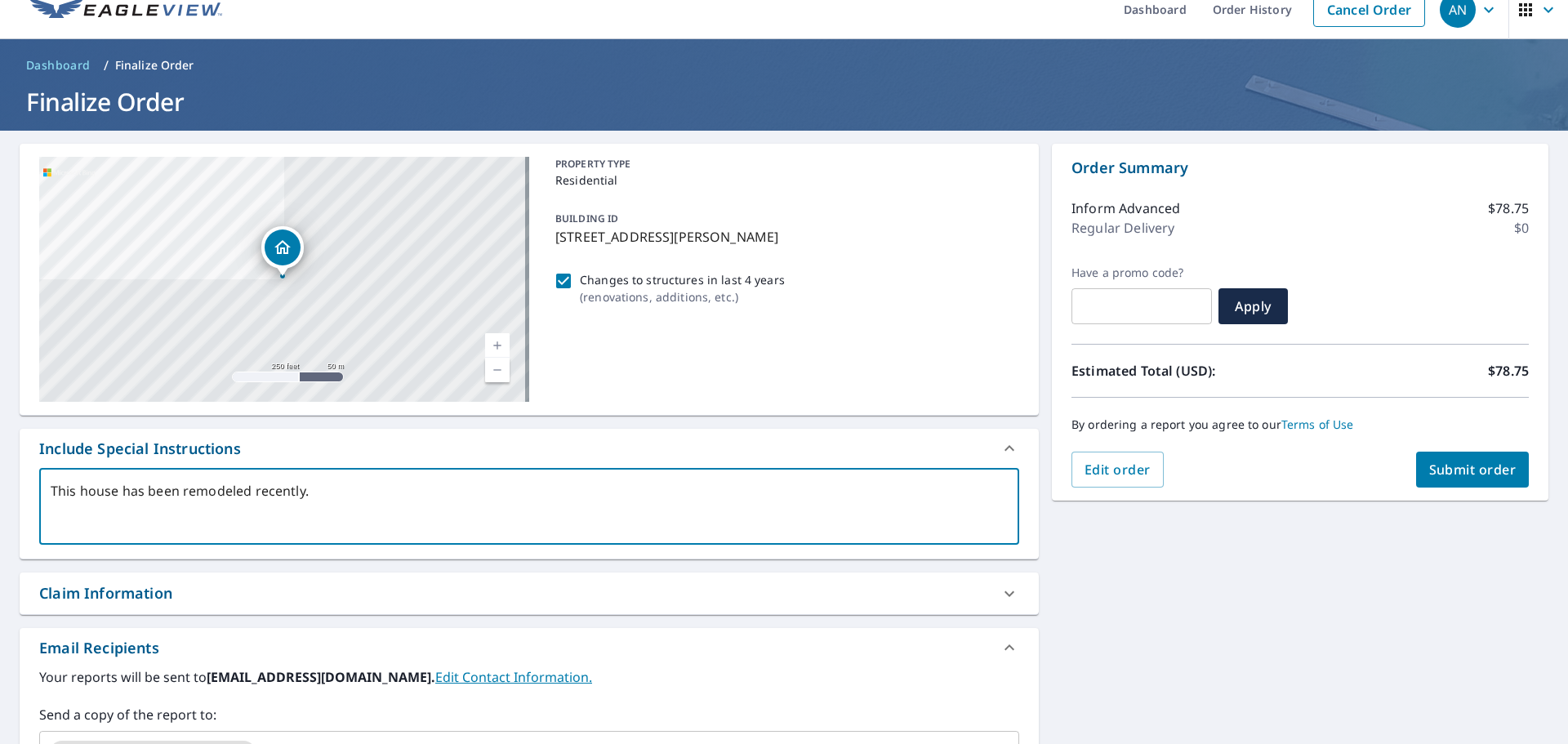
scroll to position [0, 0]
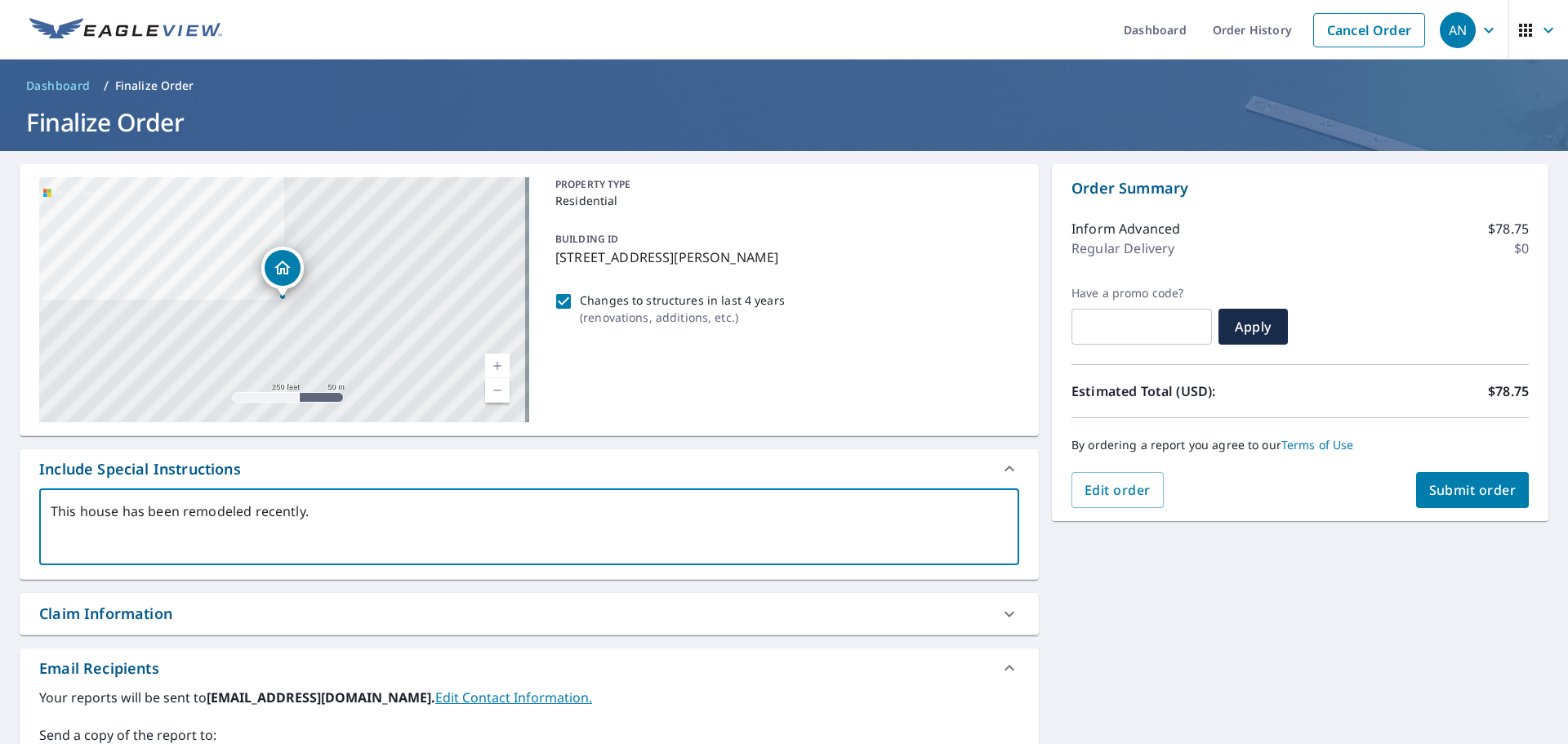
type textarea "This house has been remodeled recently."
click at [1446, 491] on span "Submit order" at bounding box center [1472, 490] width 87 height 18
type textarea "x"
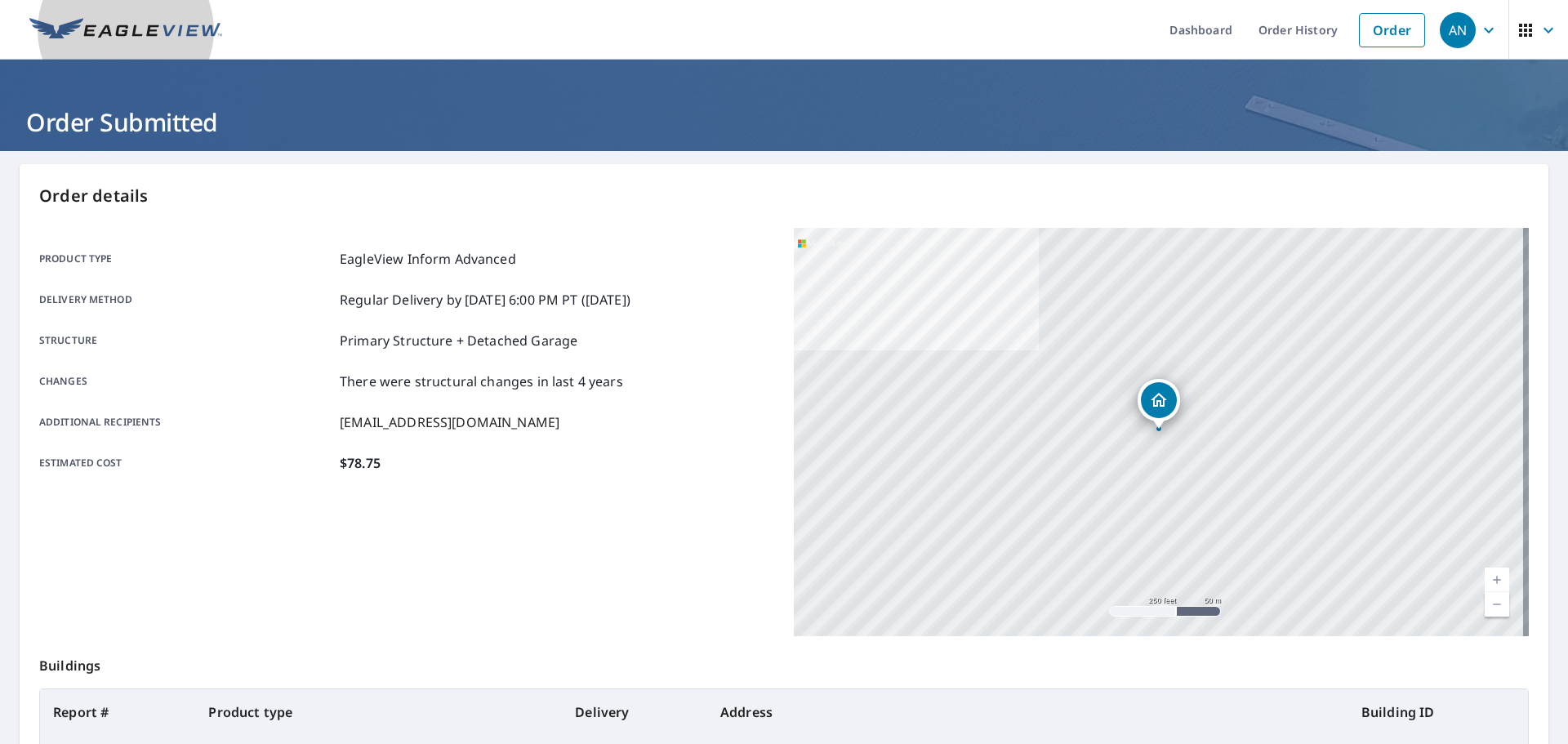
click at [155, 36] on img at bounding box center [125, 30] width 192 height 25
